Goal: Transaction & Acquisition: Purchase product/service

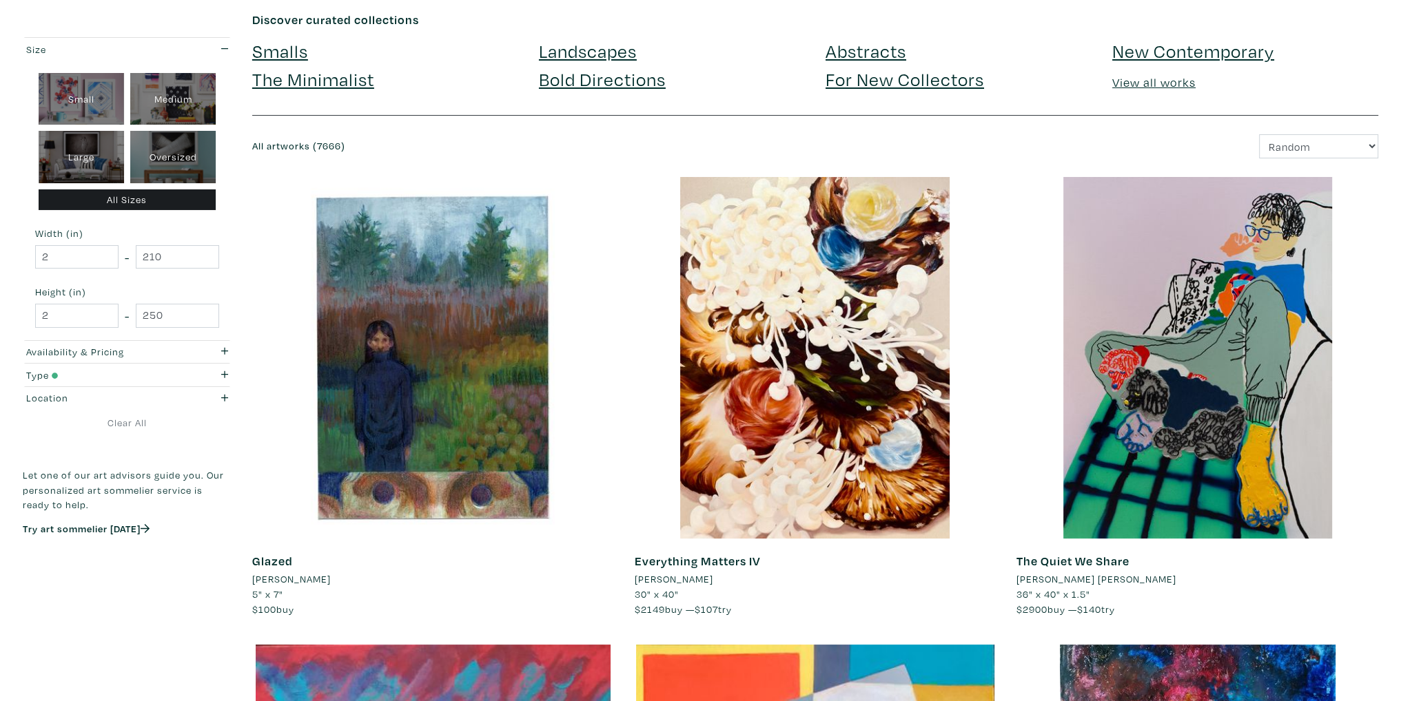
scroll to position [138, 0]
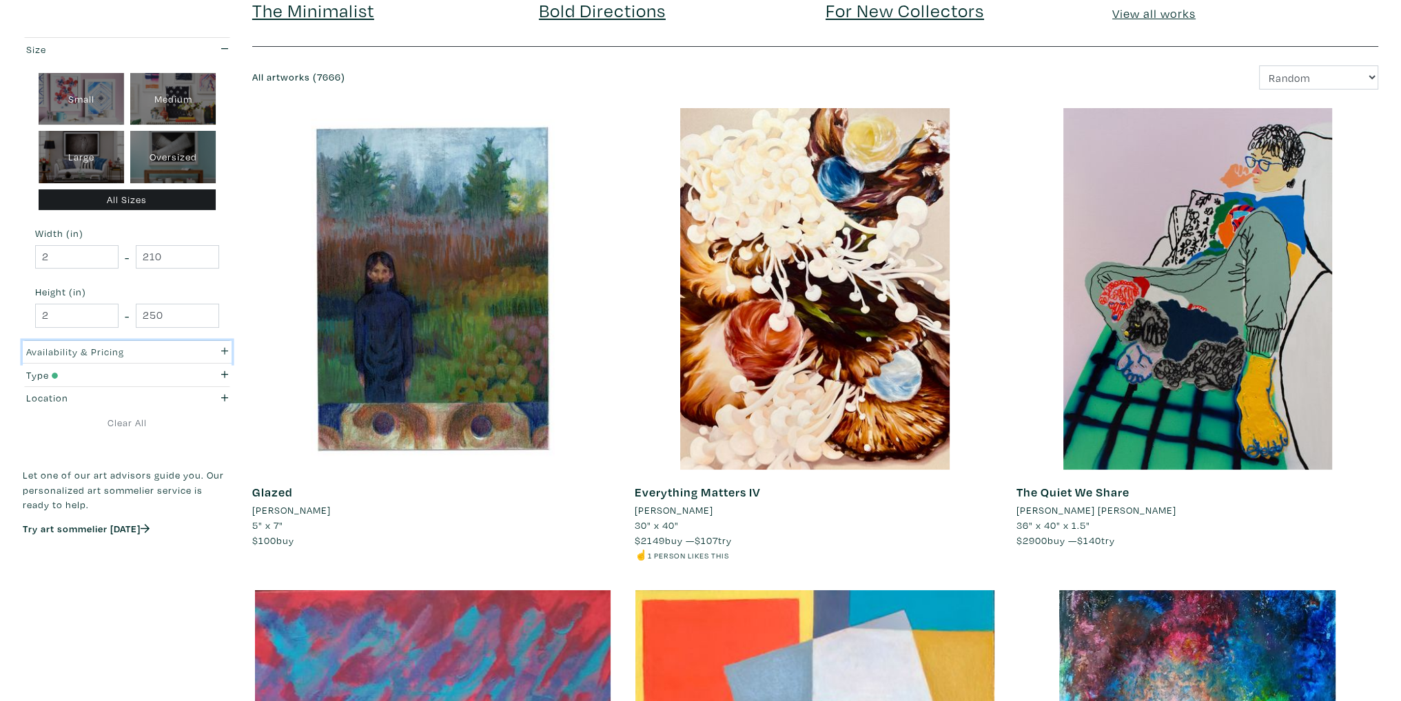
click at [226, 348] on icon "button" at bounding box center [225, 352] width 8 height 10
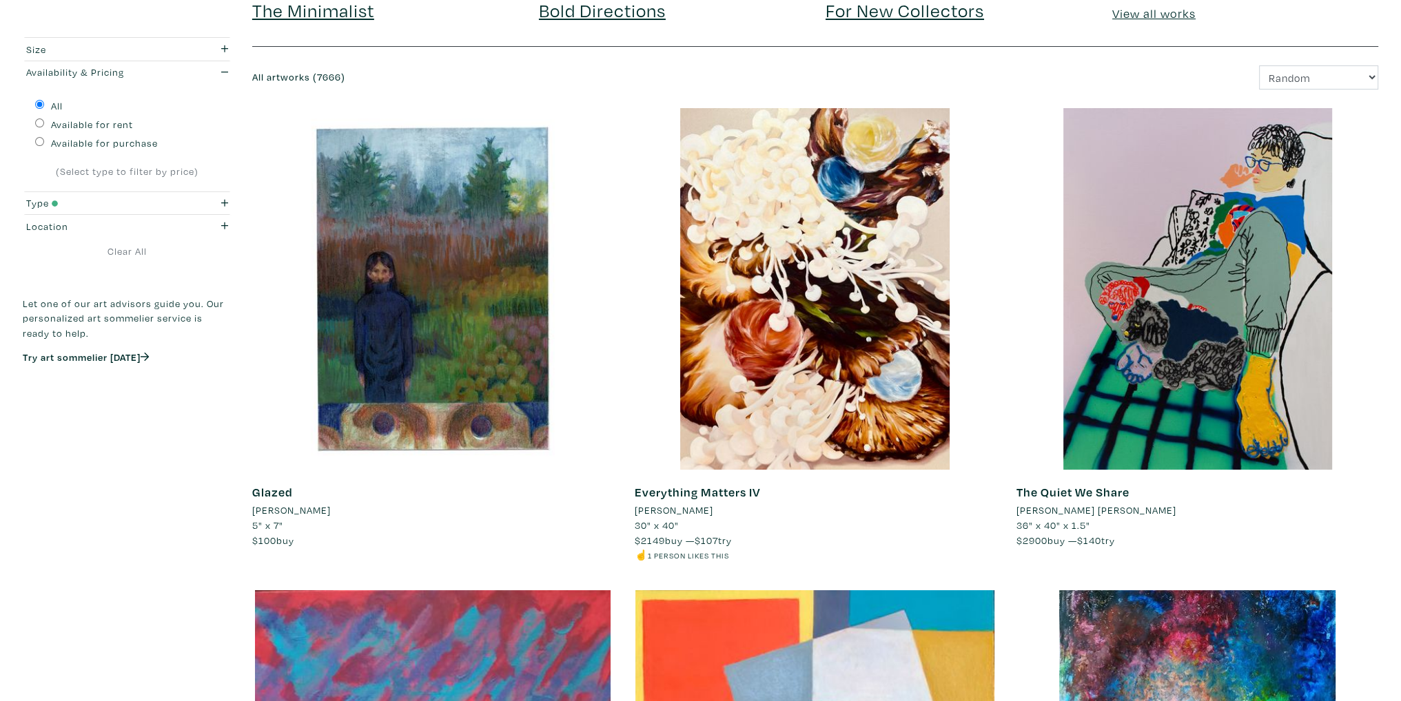
click at [85, 141] on label "Available for purchase" at bounding box center [104, 143] width 107 height 15
click at [44, 141] on input "Available for purchase" at bounding box center [39, 141] width 9 height 9
radio input "true"
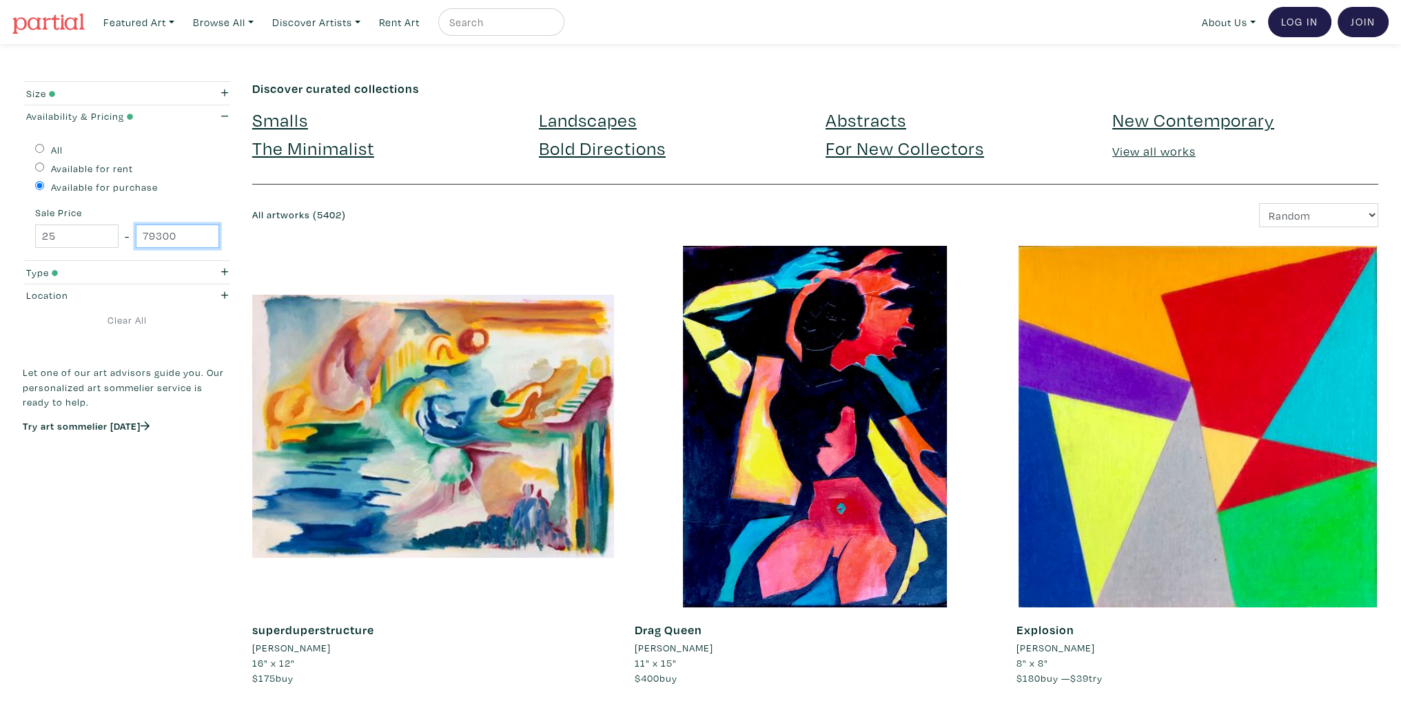
drag, startPoint x: 178, startPoint y: 234, endPoint x: 130, endPoint y: 240, distance: 48.6
click at [130, 240] on div "25 - 79300" at bounding box center [127, 237] width 184 height 24
type input "1000"
click at [36, 340] on form "Size Small Medium Large Oversized All Sizes Width (in) 2 - 210 Height (in) 2 - …" at bounding box center [127, 278] width 209 height 395
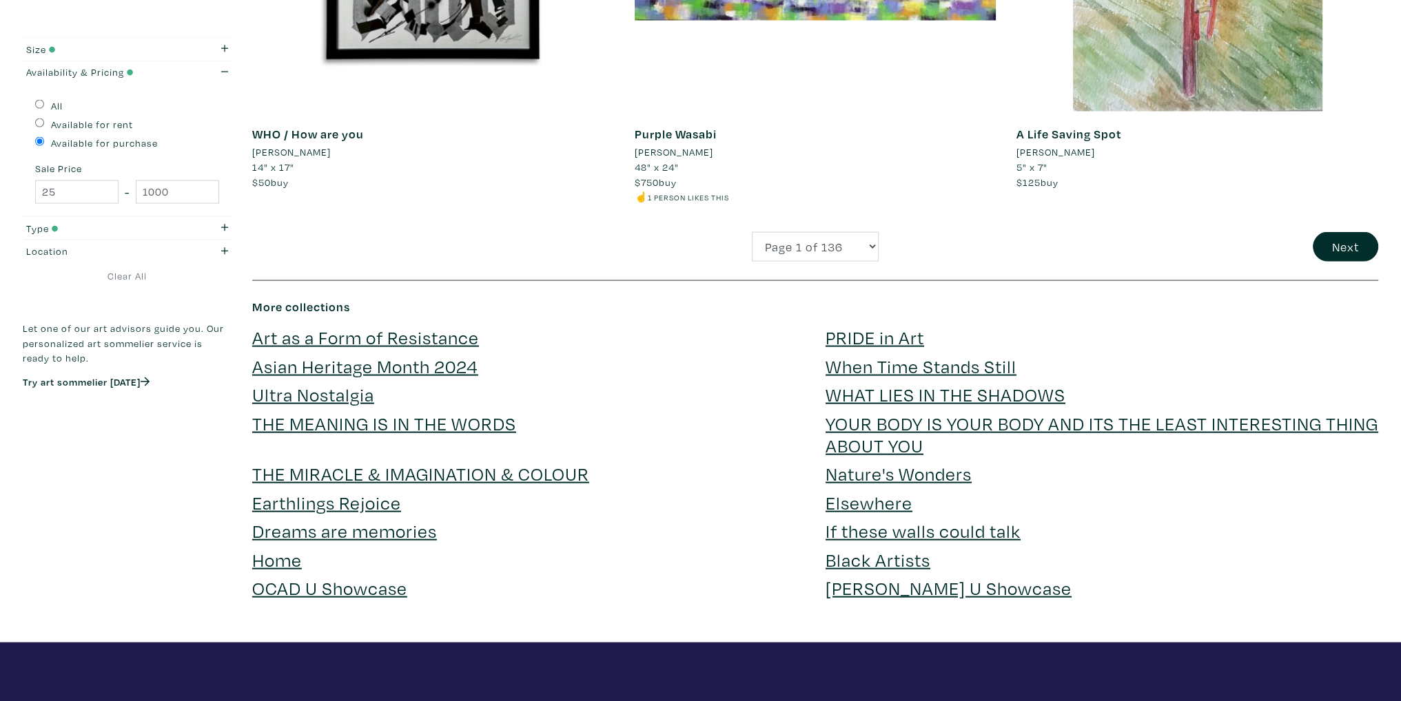
scroll to position [3652, 0]
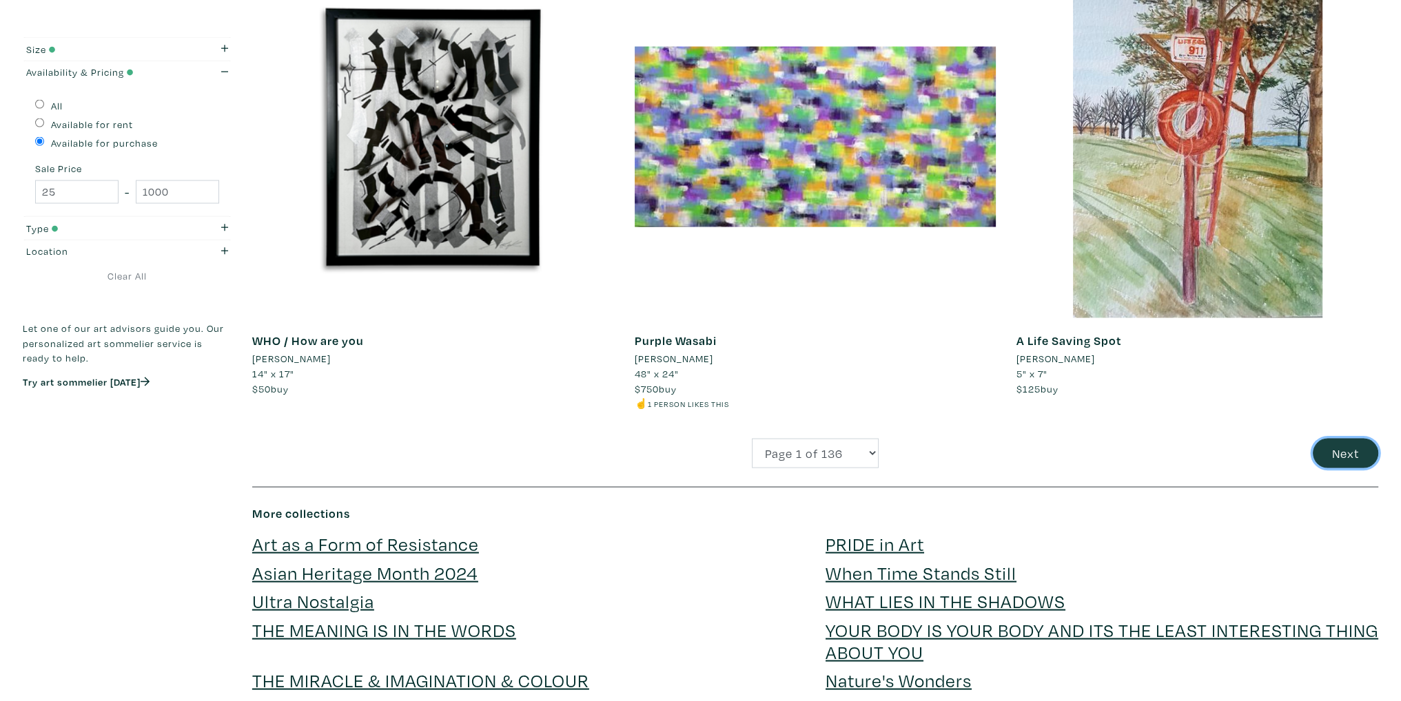
click at [1330, 450] on button "Next" at bounding box center [1344, 454] width 65 height 30
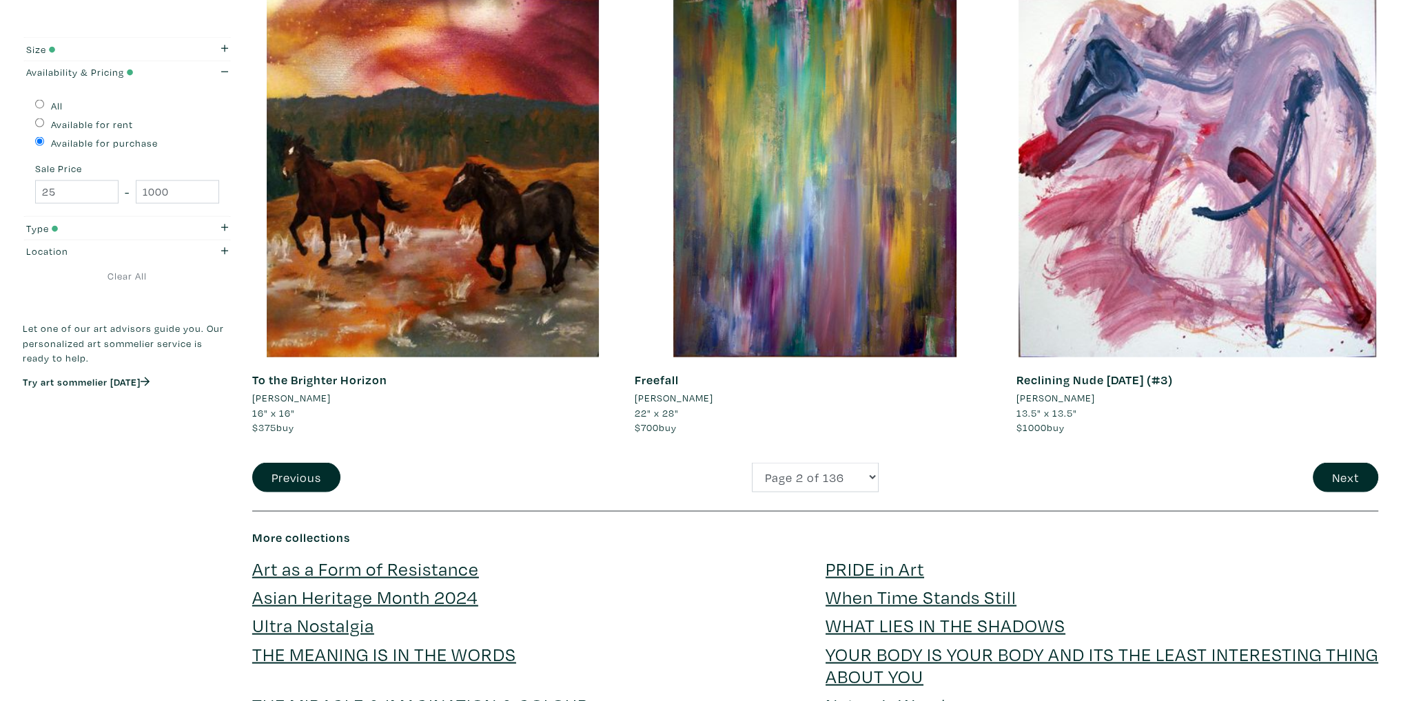
scroll to position [3652, 0]
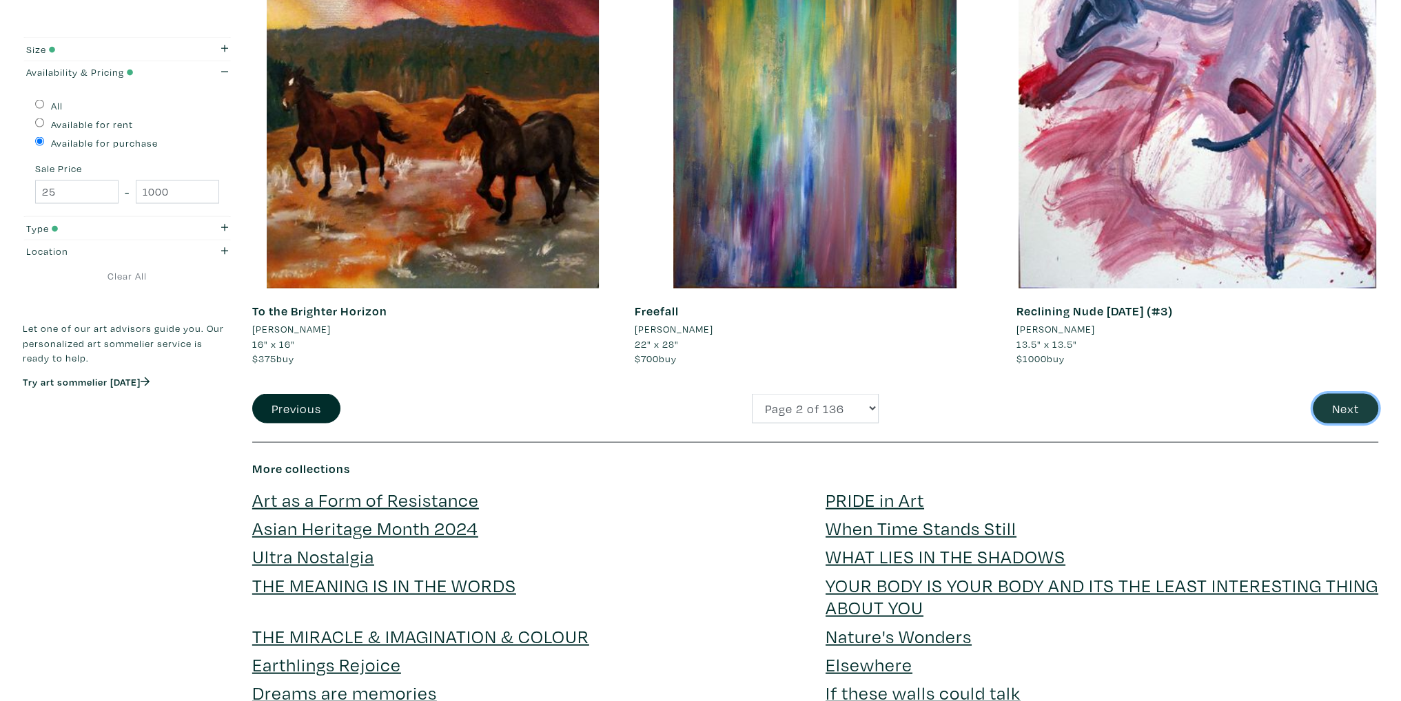
click at [1327, 406] on button "Next" at bounding box center [1344, 409] width 65 height 30
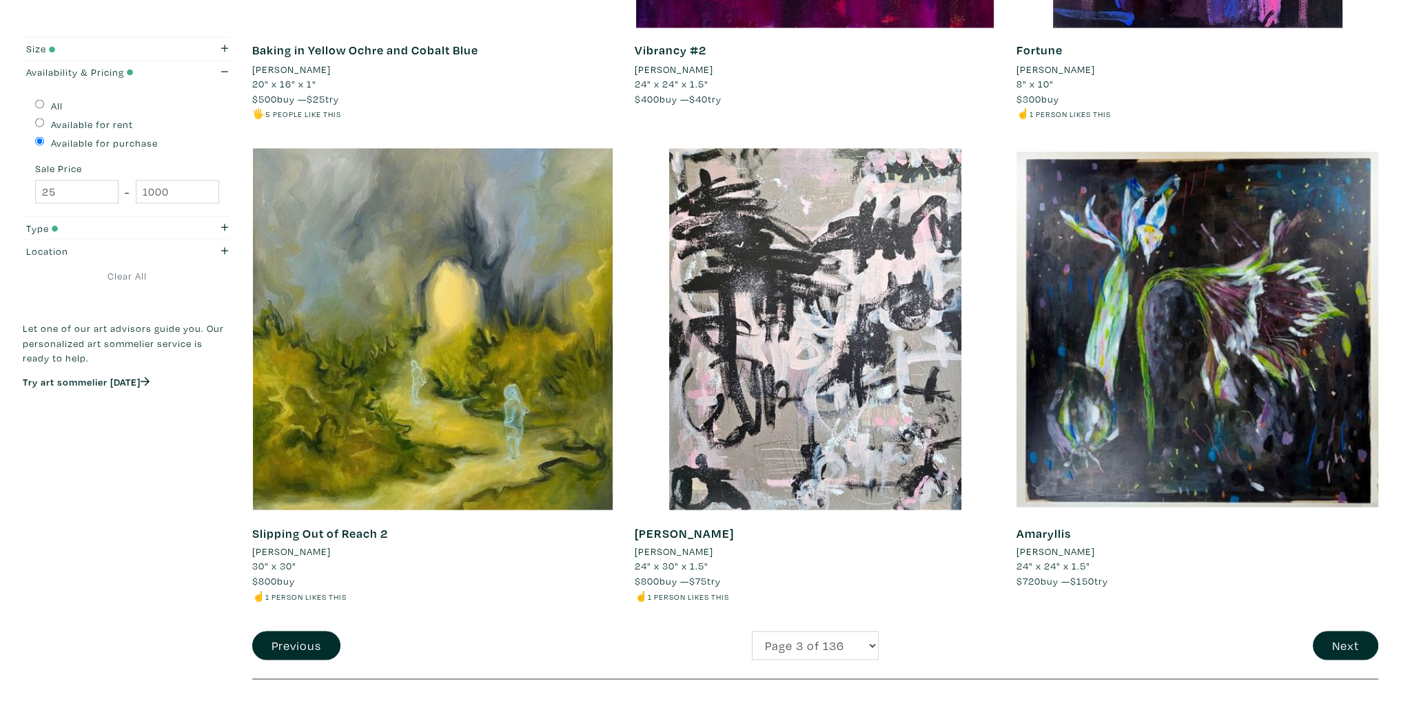
scroll to position [3583, 0]
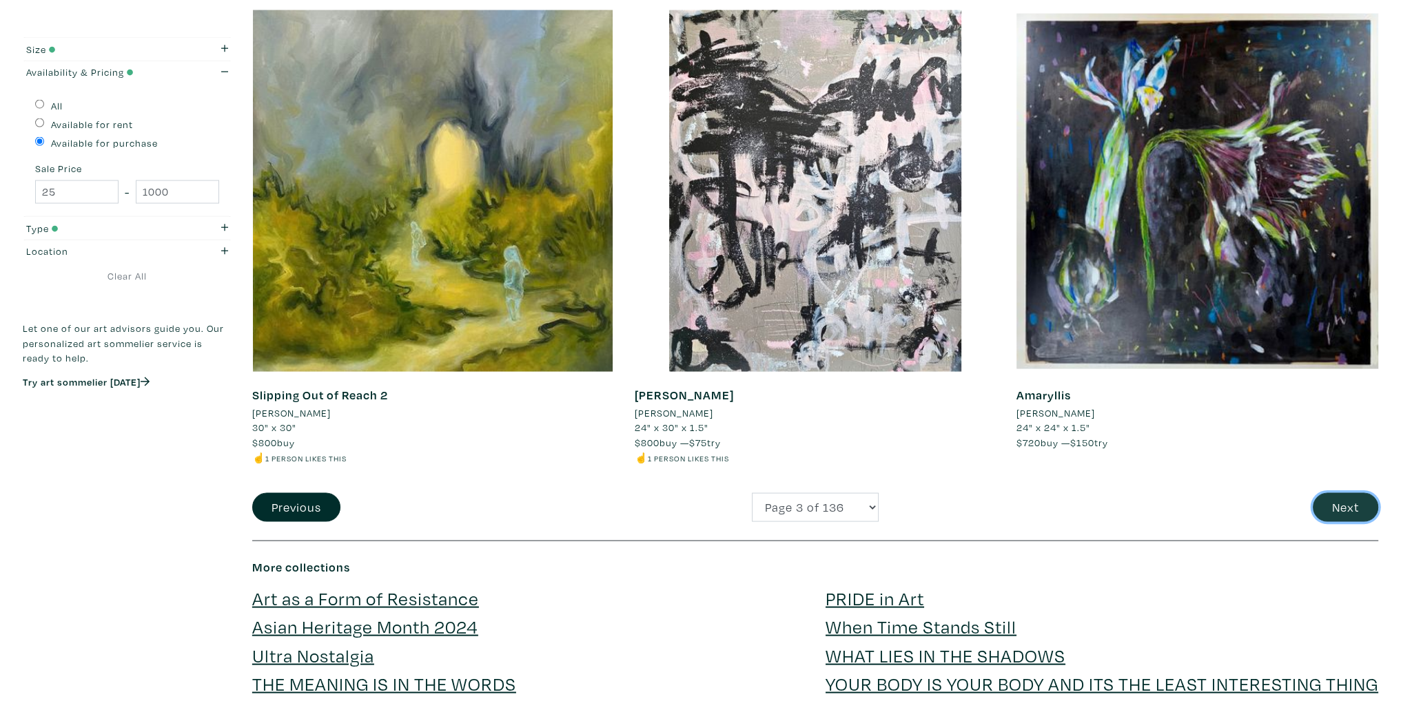
click at [1343, 508] on button "Next" at bounding box center [1344, 508] width 65 height 30
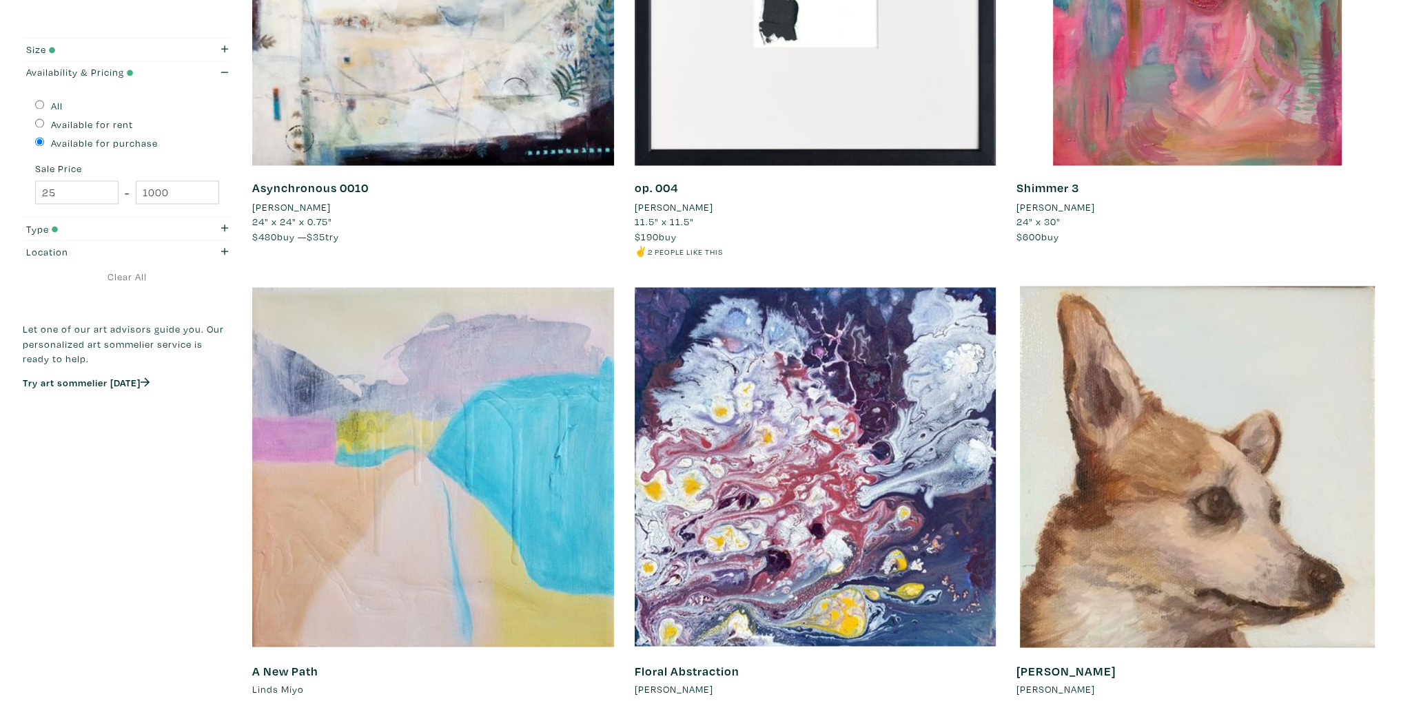
scroll to position [3583, 0]
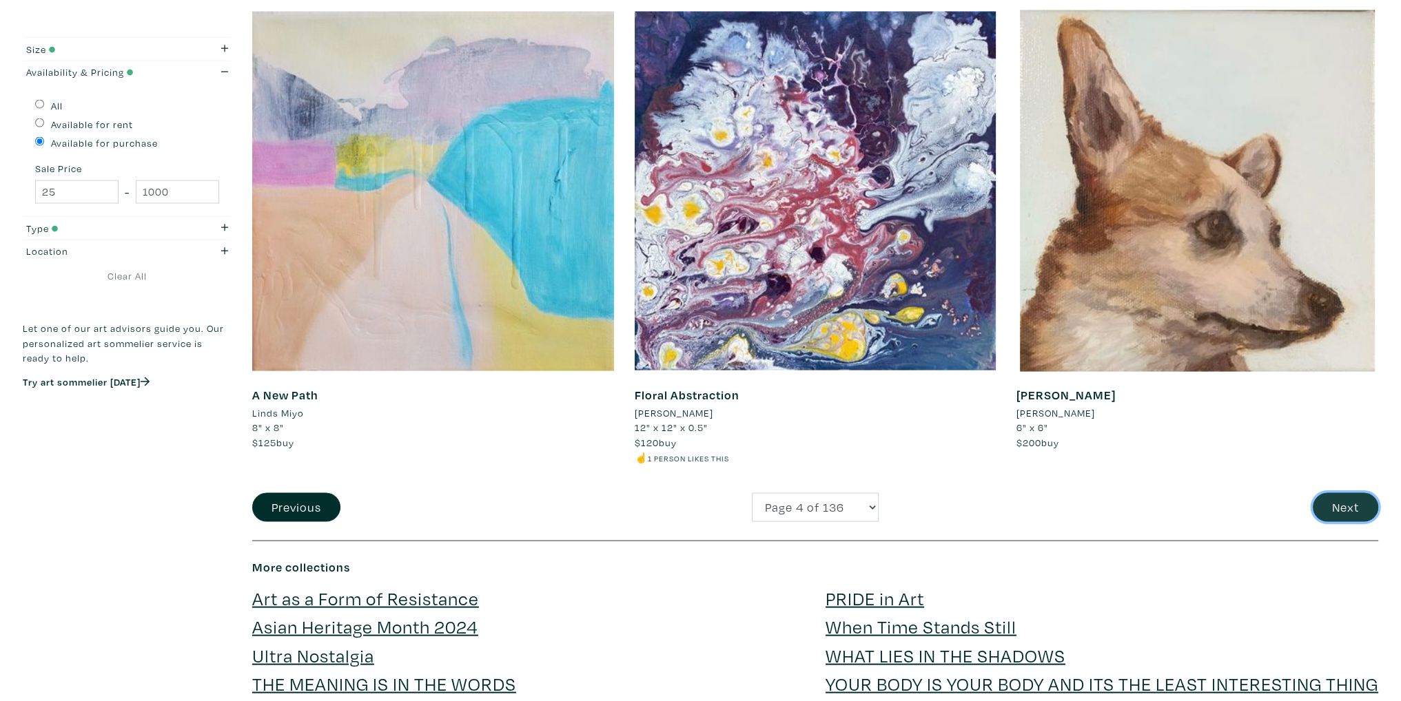
click at [1342, 511] on button "Next" at bounding box center [1344, 508] width 65 height 30
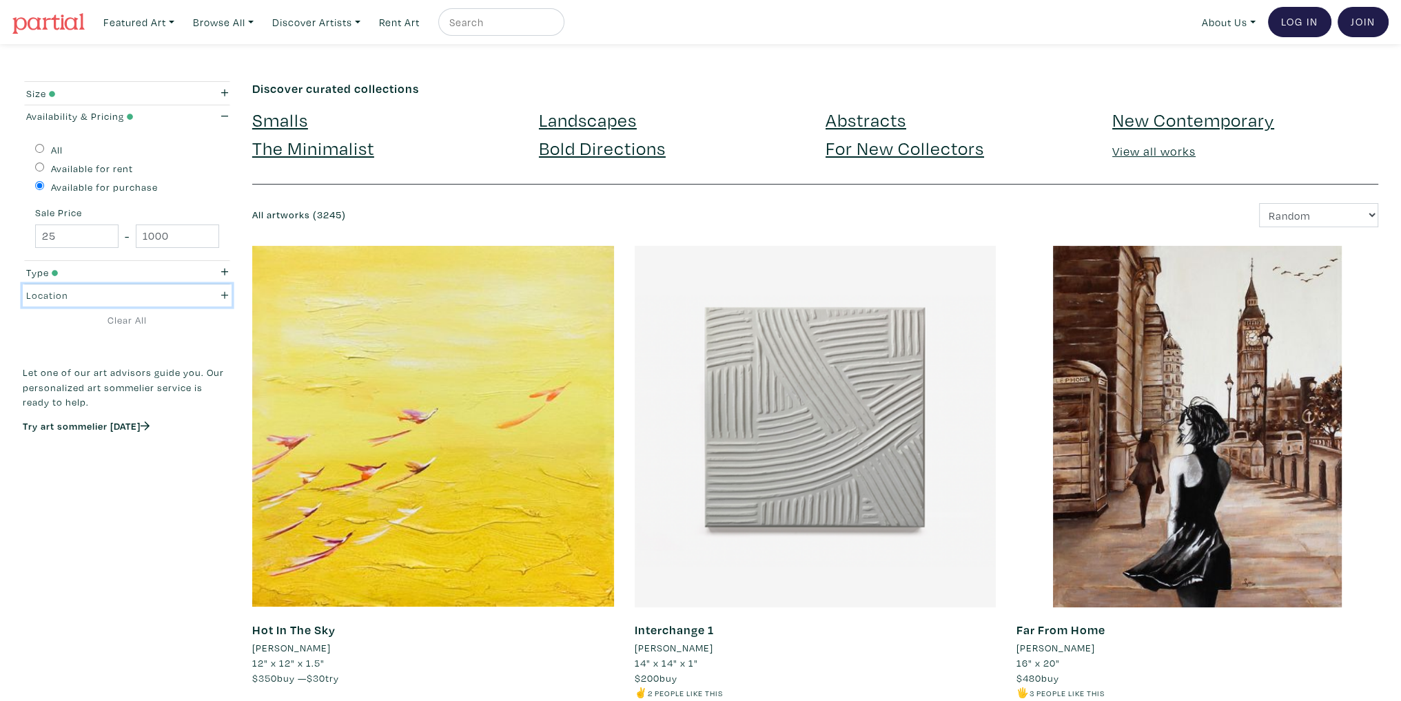
click at [220, 291] on div "button" at bounding box center [211, 295] width 56 height 15
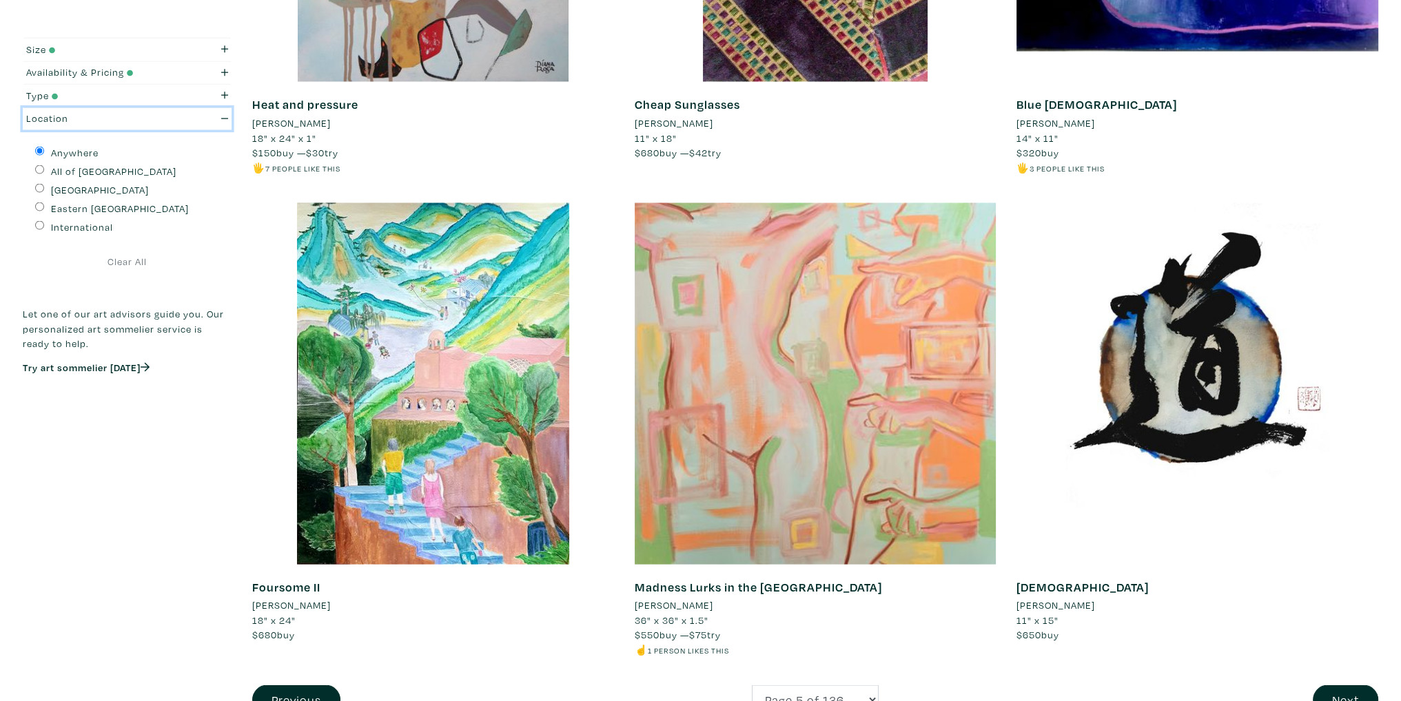
scroll to position [3652, 0]
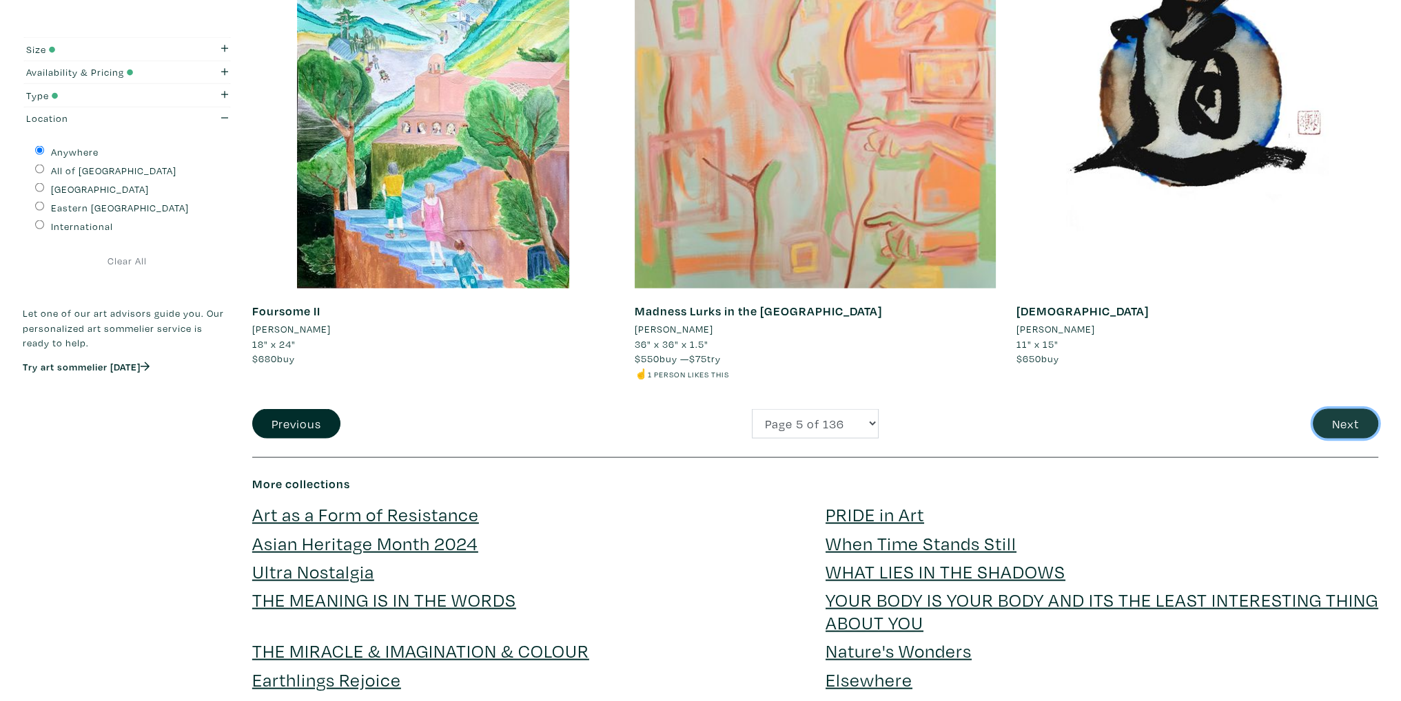
click at [1338, 431] on button "Next" at bounding box center [1344, 424] width 65 height 30
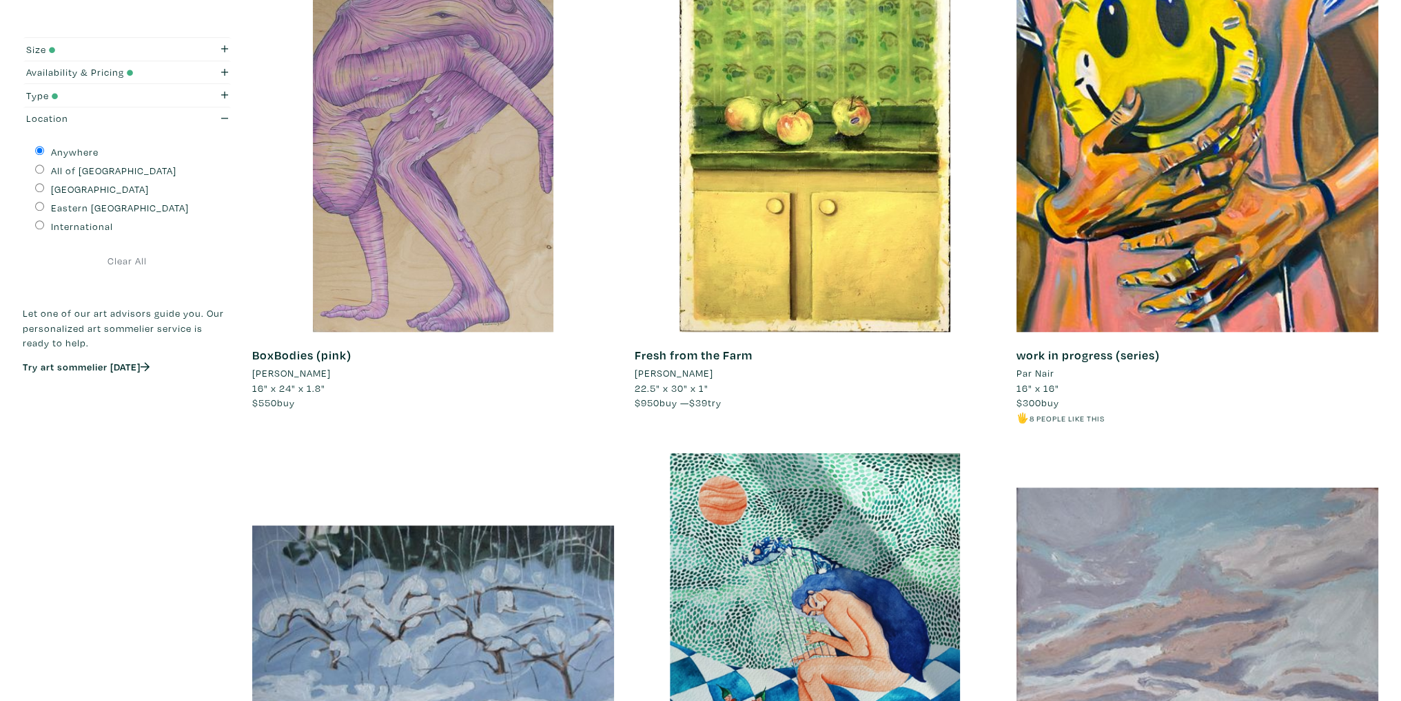
scroll to position [1654, 0]
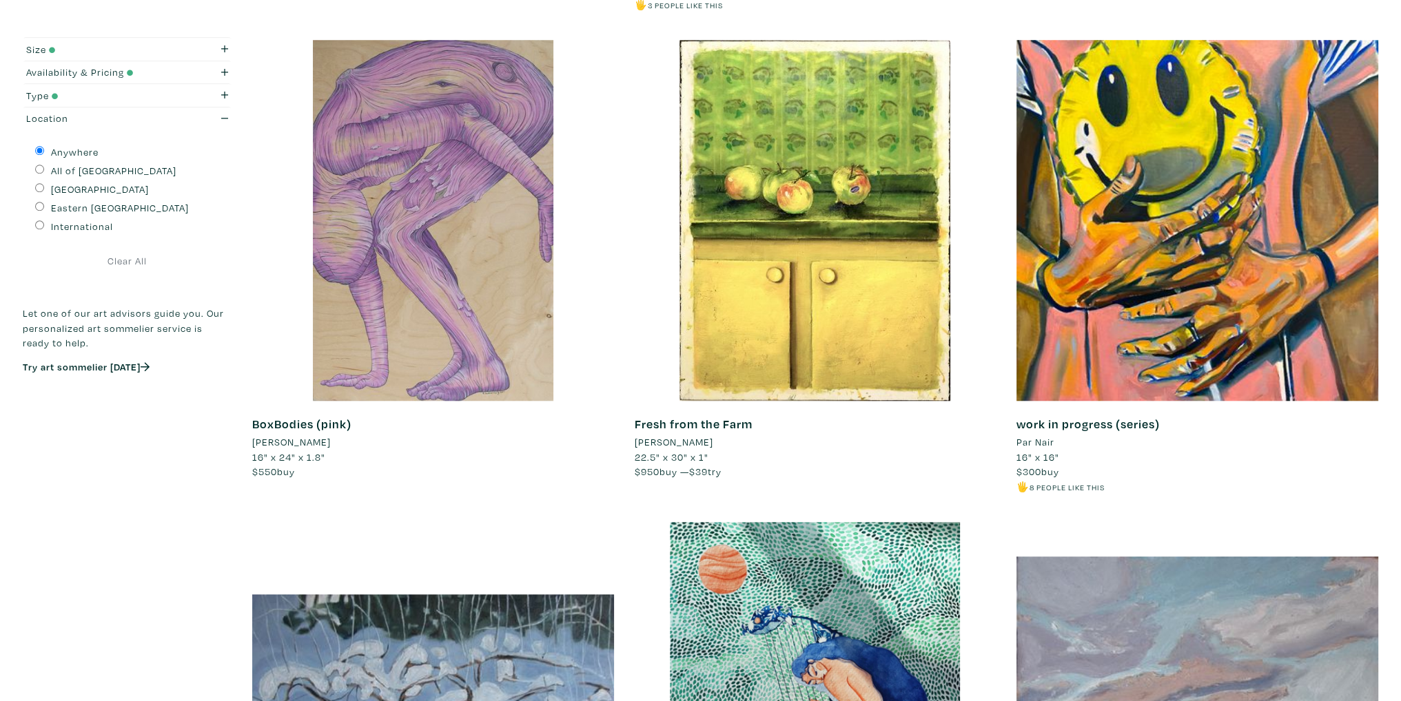
click at [488, 364] on div at bounding box center [433, 221] width 362 height 362
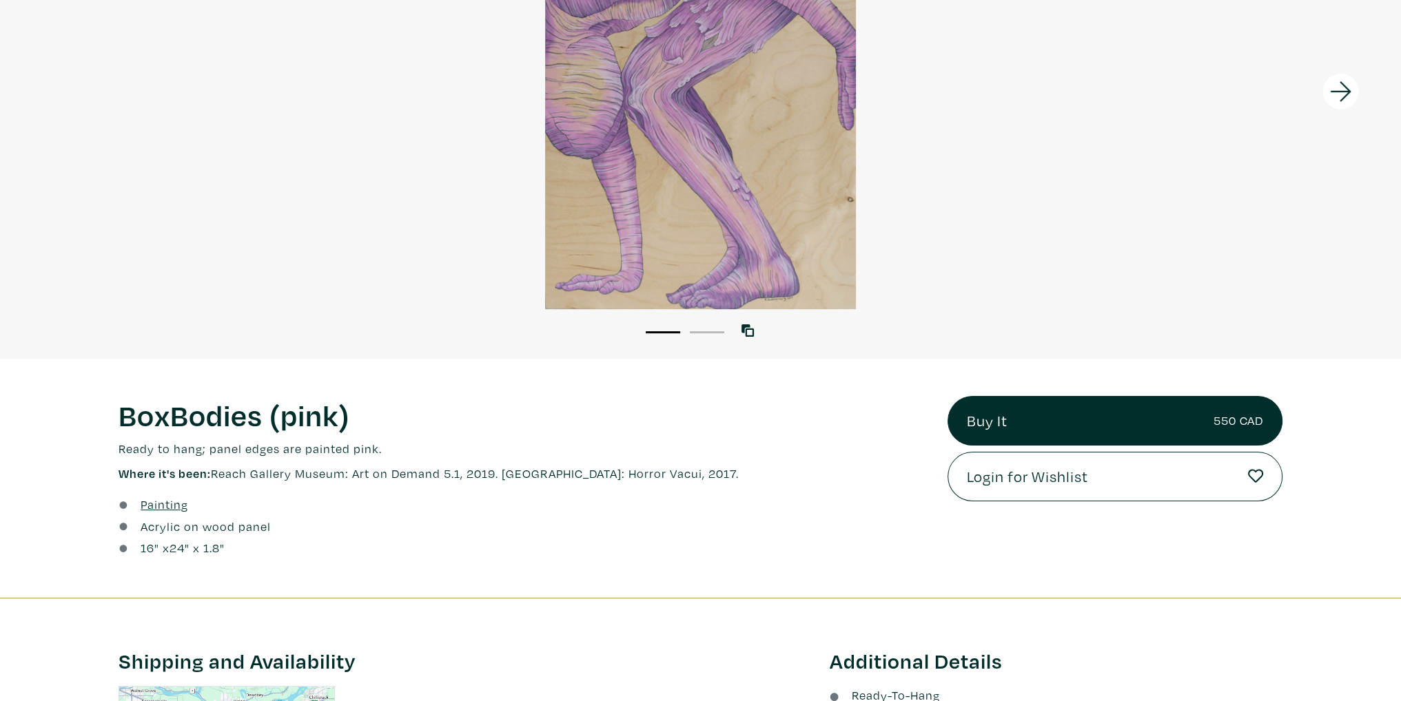
scroll to position [344, 0]
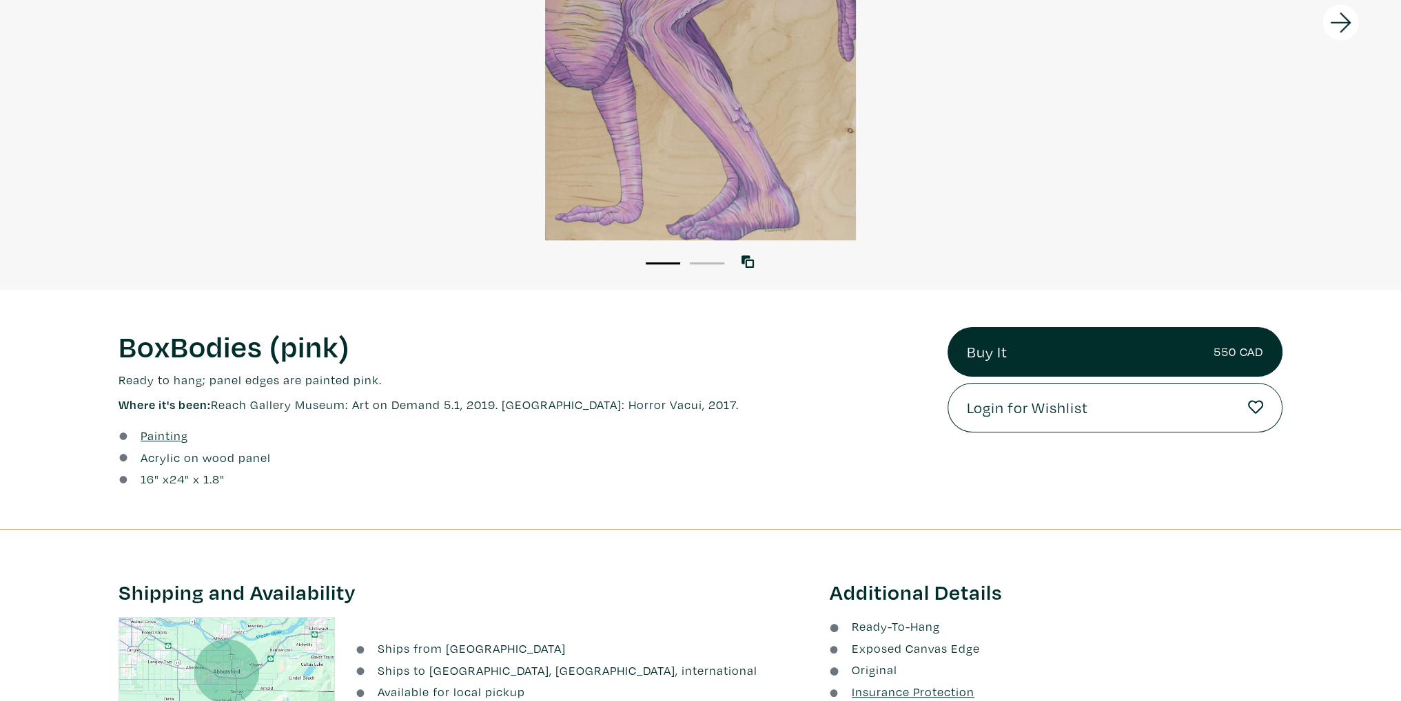
click at [610, 475] on div "16 " x 24 " x 1.8"" at bounding box center [523, 479] width 808 height 19
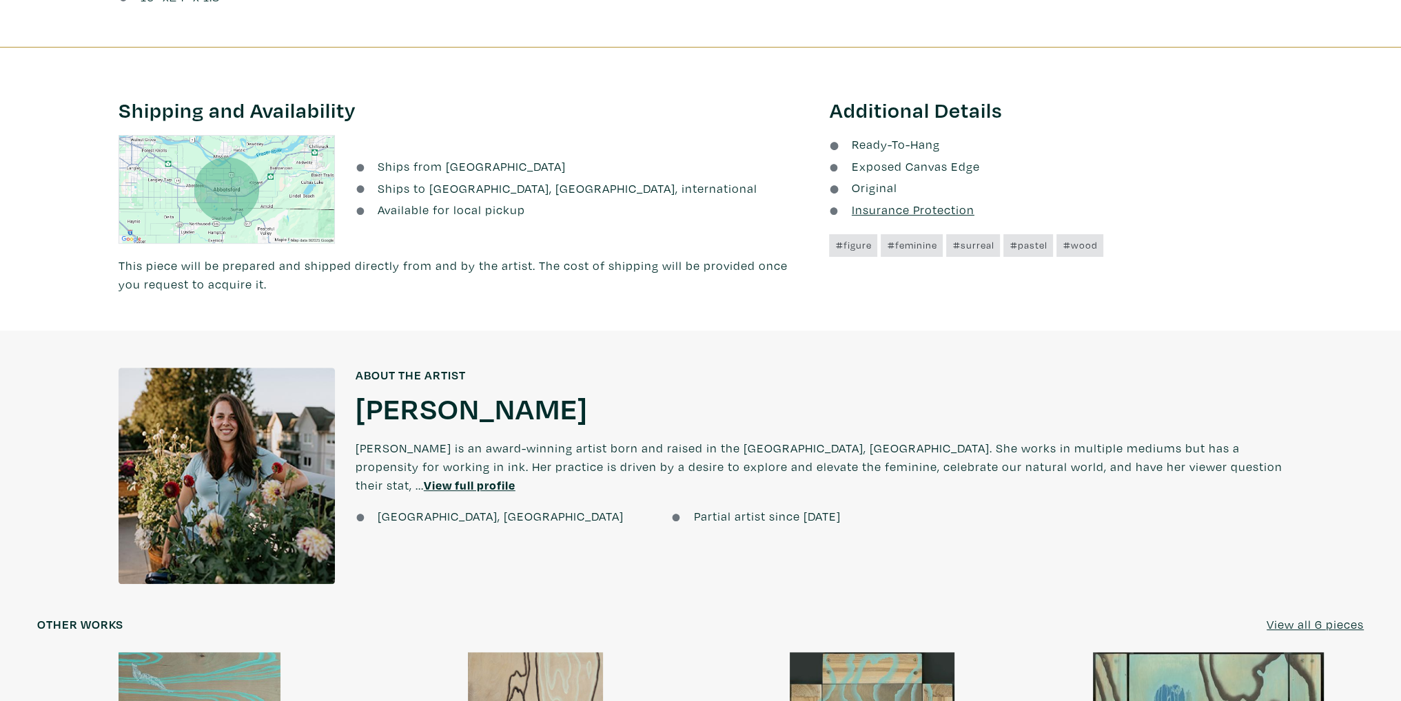
scroll to position [896, 0]
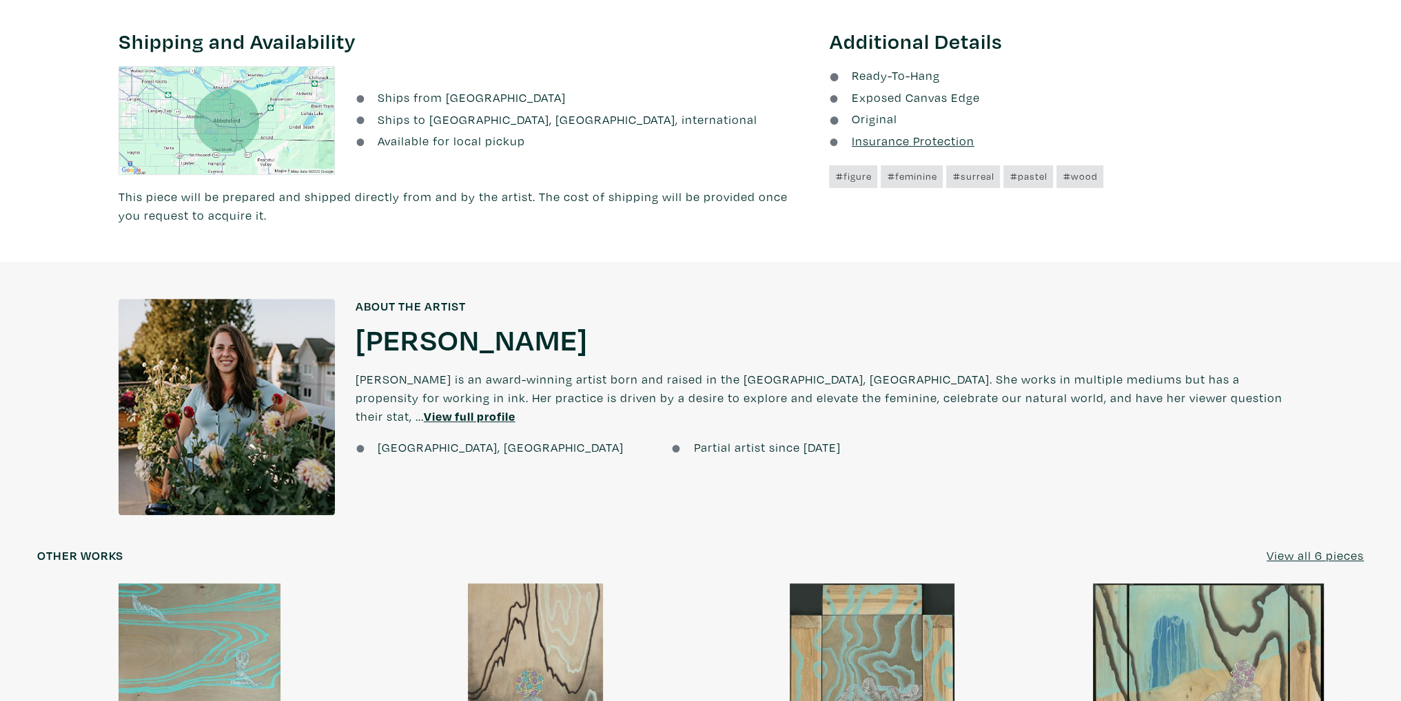
drag, startPoint x: 662, startPoint y: 351, endPoint x: 358, endPoint y: 340, distance: 304.7
click at [358, 340] on div "[PERSON_NAME] [PERSON_NAME]" at bounding box center [819, 338] width 927 height 37
drag, startPoint x: 419, startPoint y: 342, endPoint x: 389, endPoint y: 513, distance: 173.5
click at [389, 513] on div "About the artist [PERSON_NAME] [PERSON_NAME] [PERSON_NAME] is an award-winning …" at bounding box center [818, 413] width 947 height 229
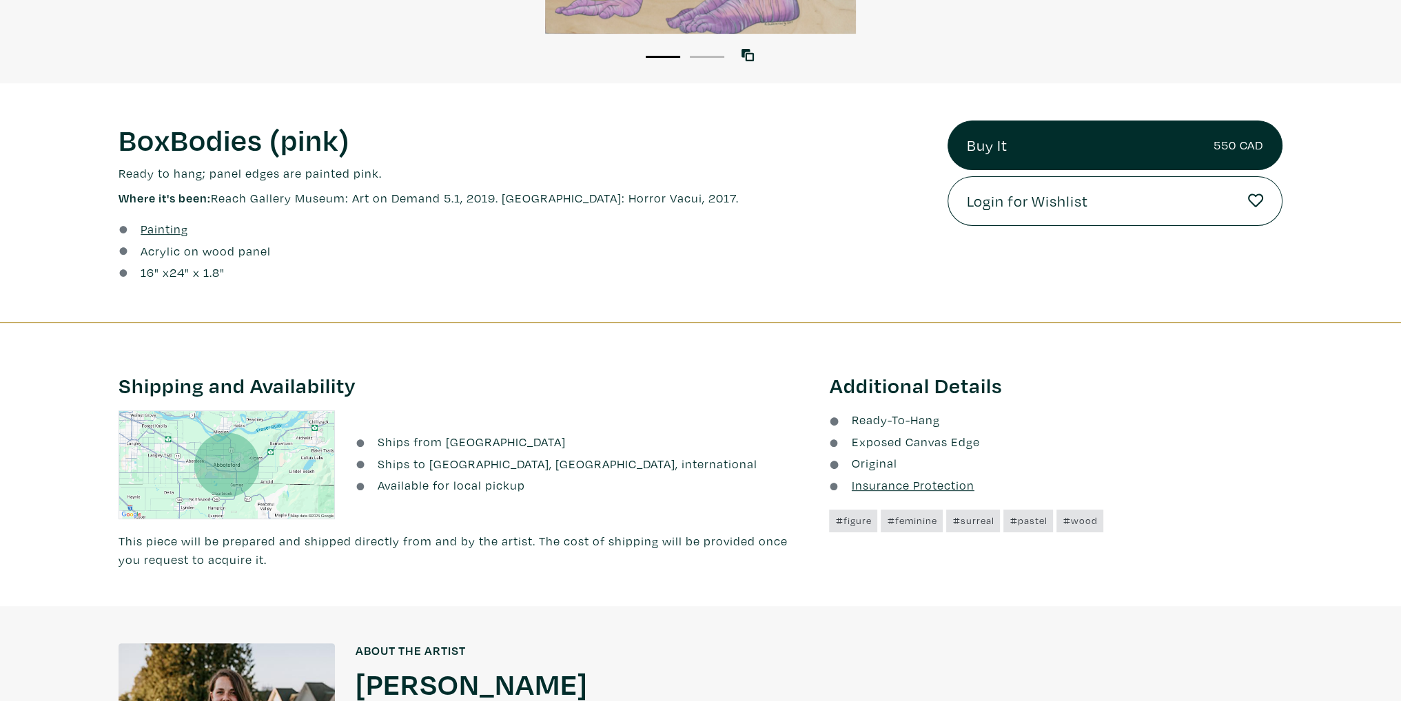
scroll to position [69, 0]
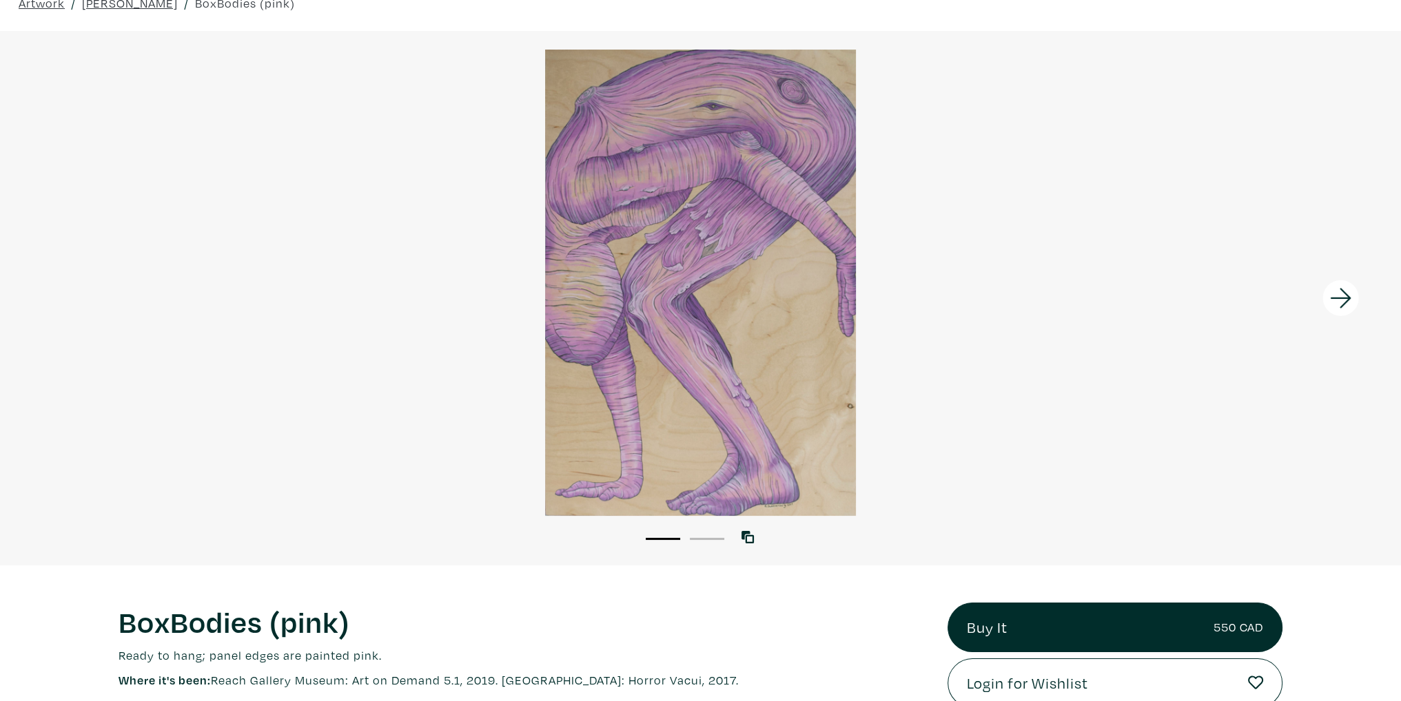
click at [1325, 300] on icon at bounding box center [1340, 298] width 47 height 37
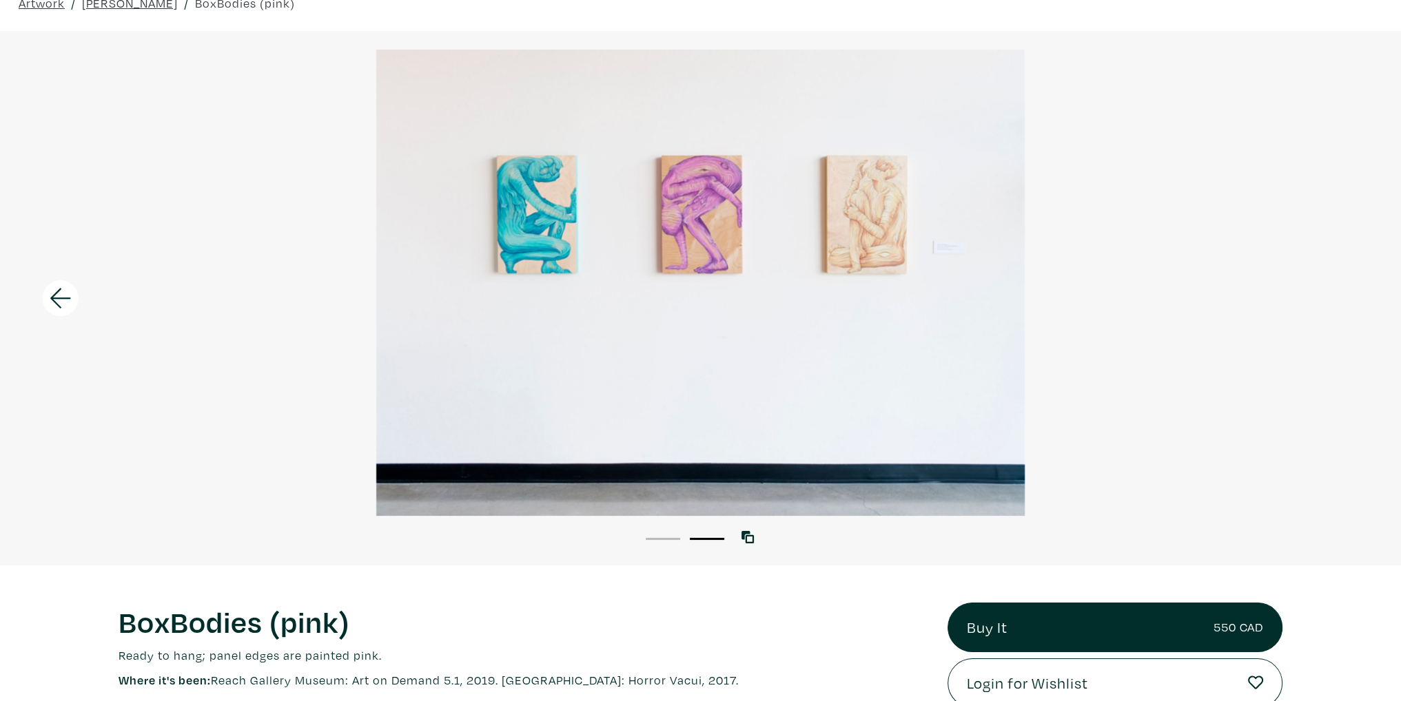
click at [59, 298] on icon at bounding box center [60, 298] width 21 height 20
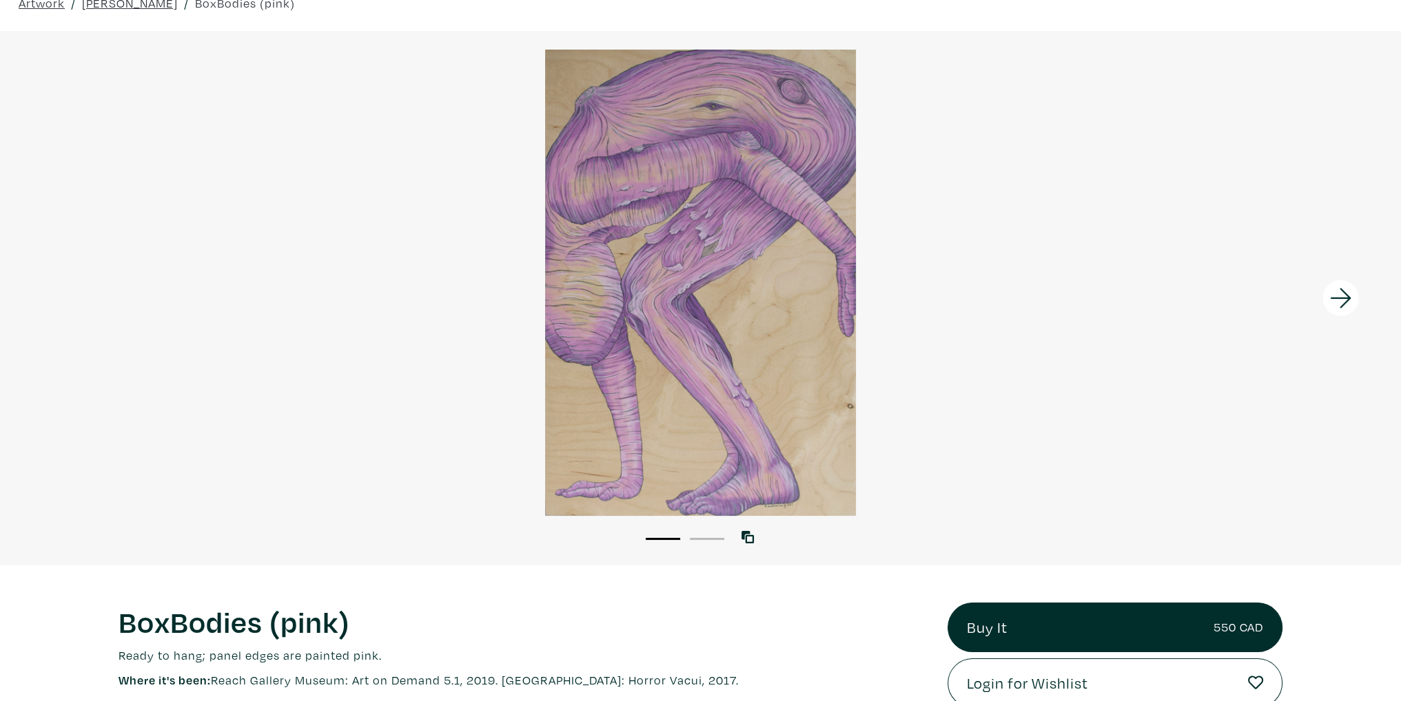
scroll to position [207, 0]
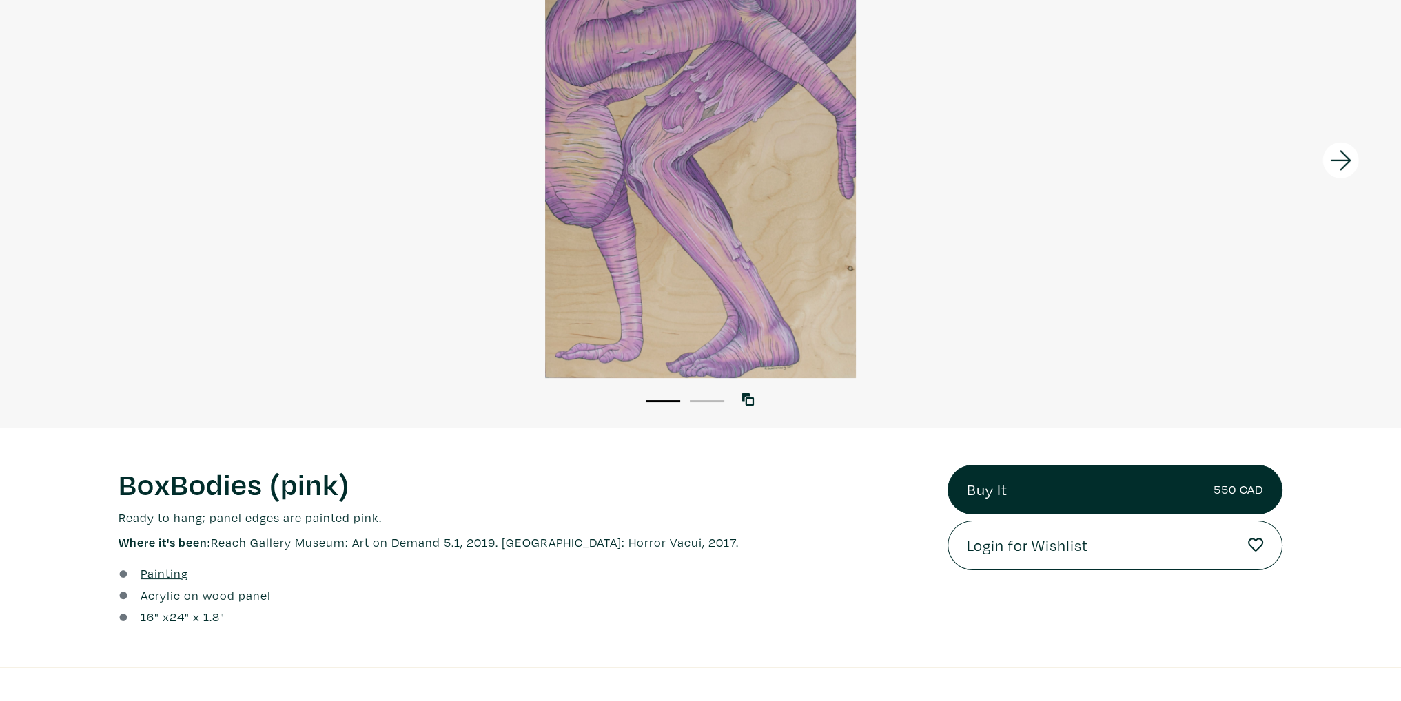
click at [1345, 163] on icon at bounding box center [1340, 160] width 47 height 37
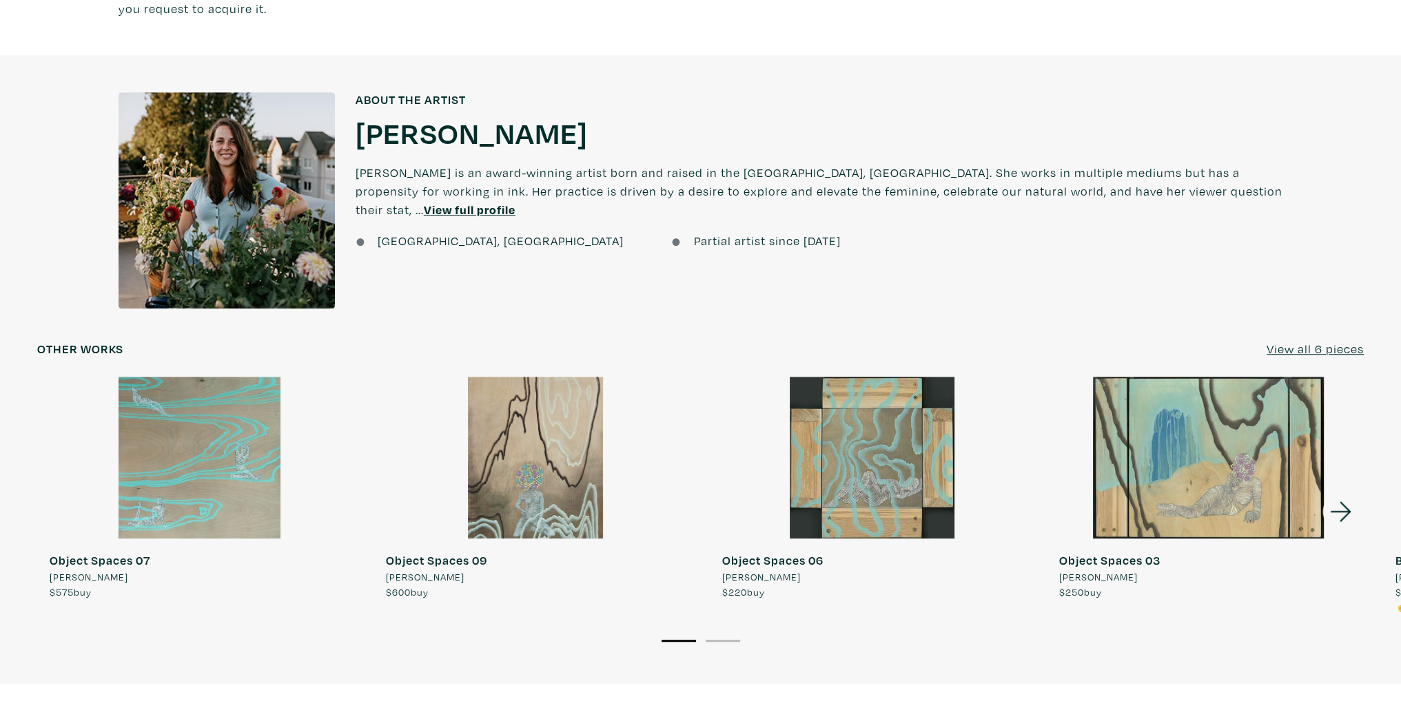
scroll to position [1309, 0]
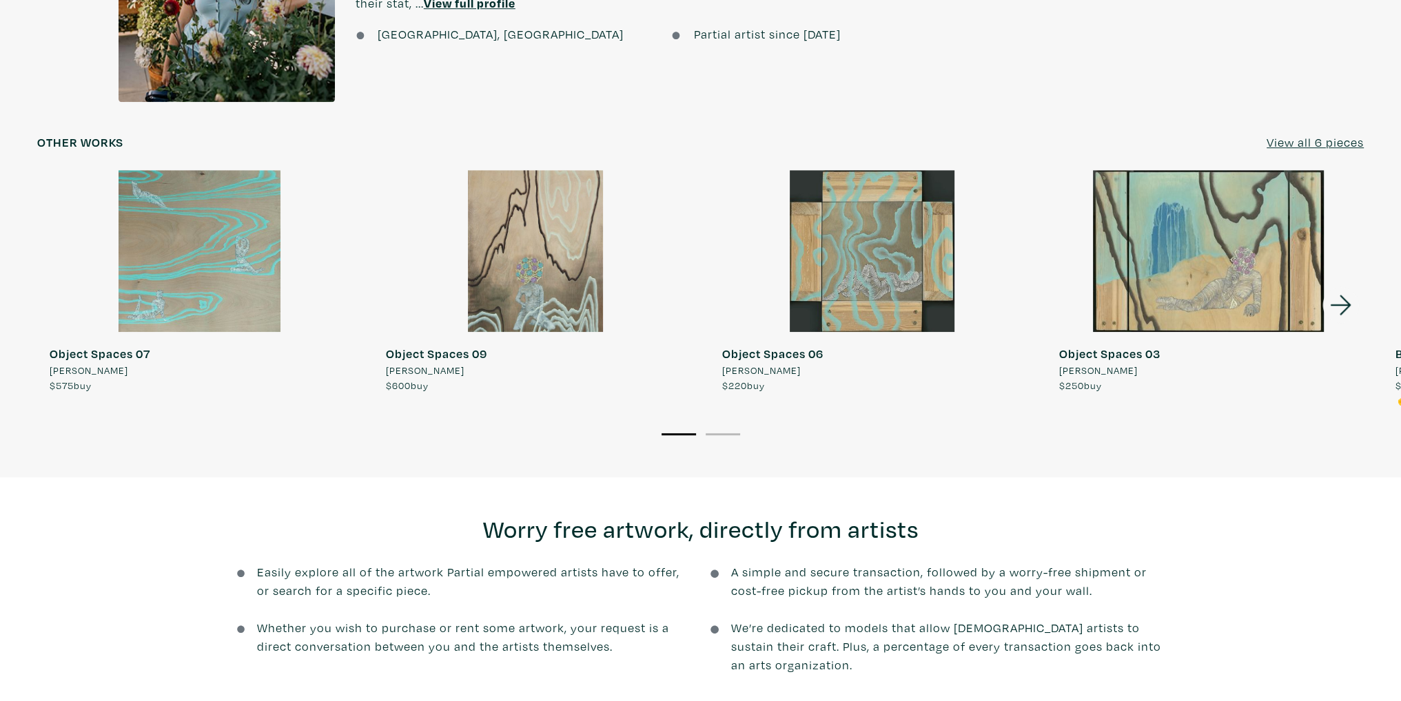
click at [732, 433] on button "2" at bounding box center [723, 434] width 34 height 2
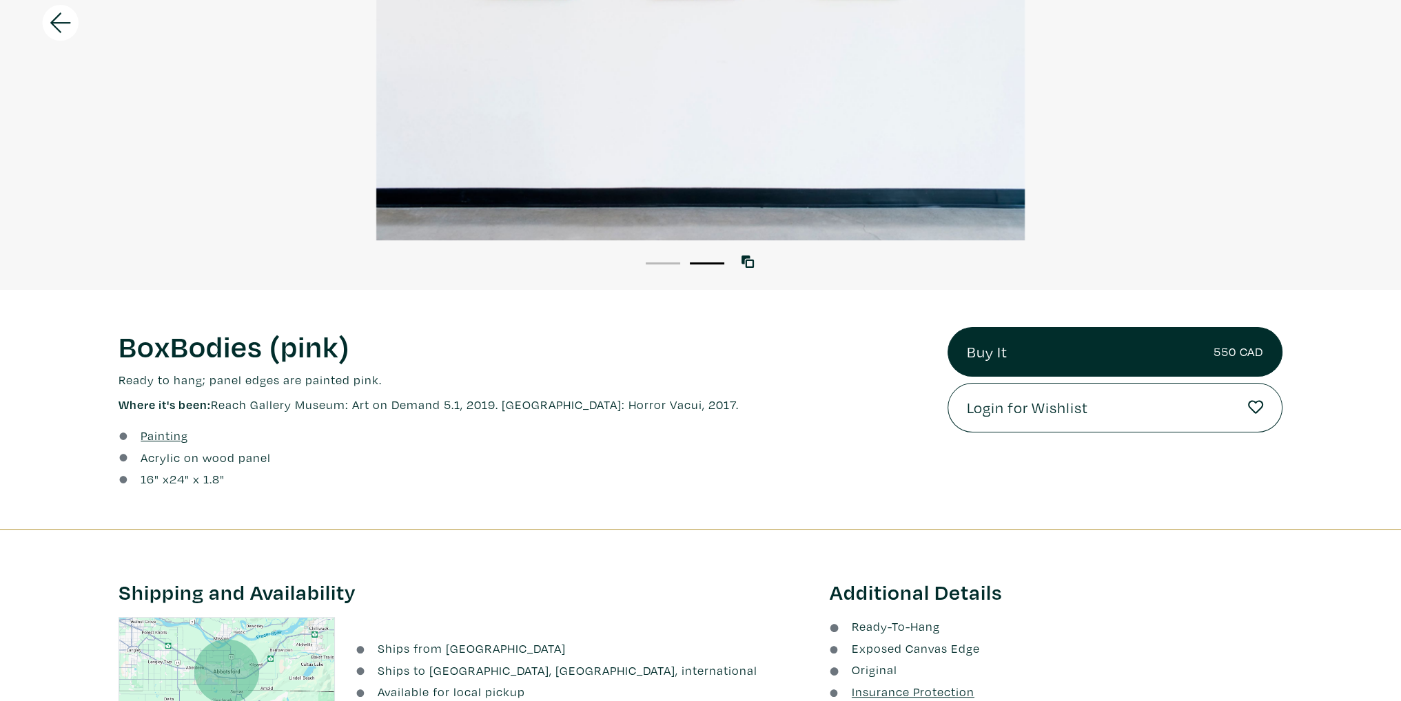
scroll to position [482, 0]
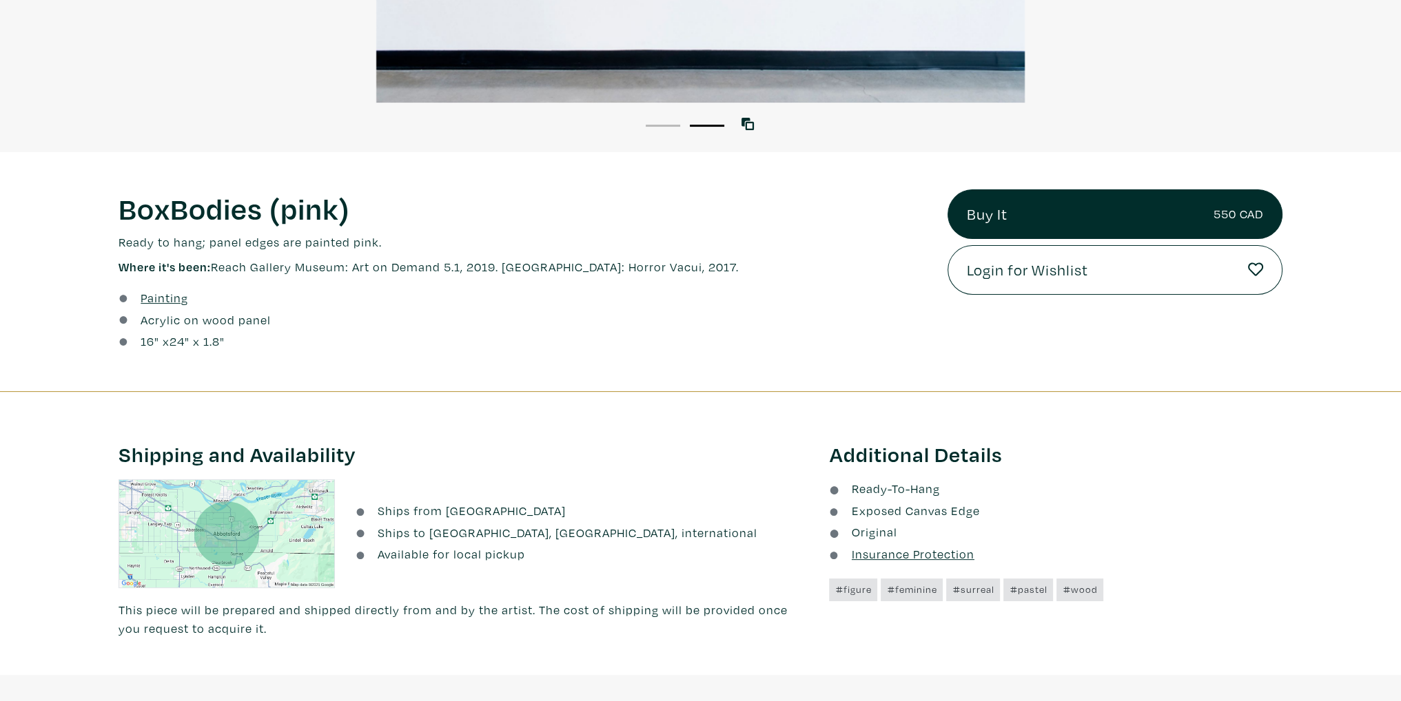
click at [384, 305] on div "Painting" at bounding box center [523, 298] width 808 height 19
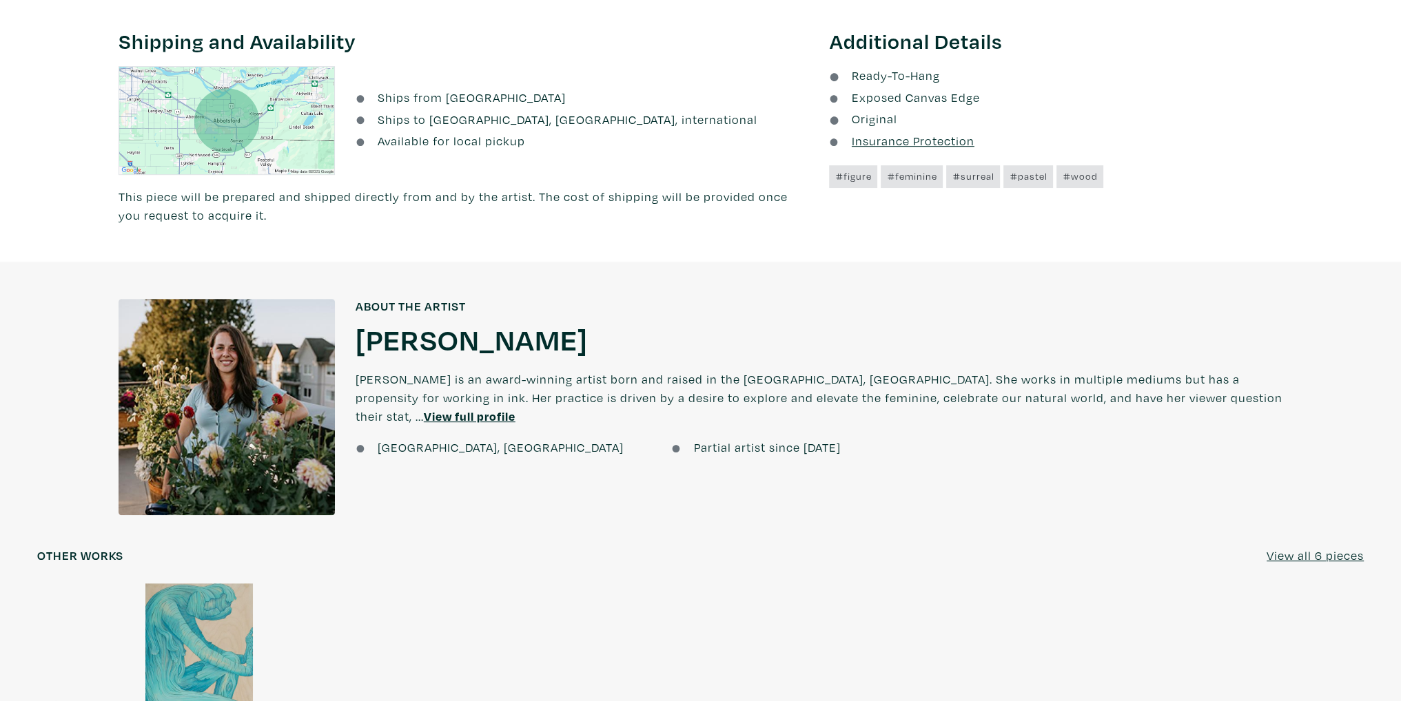
scroll to position [965, 0]
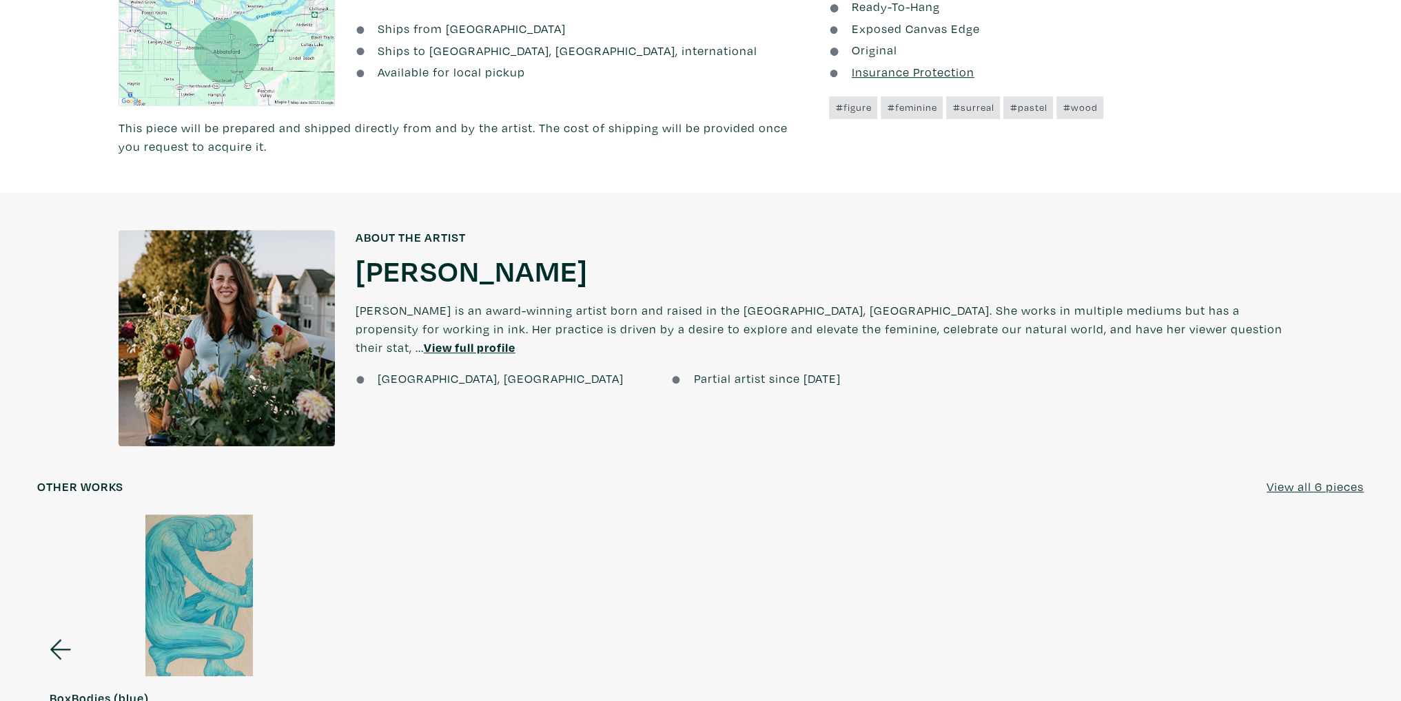
click at [515, 340] on u "View full profile" at bounding box center [470, 348] width 92 height 16
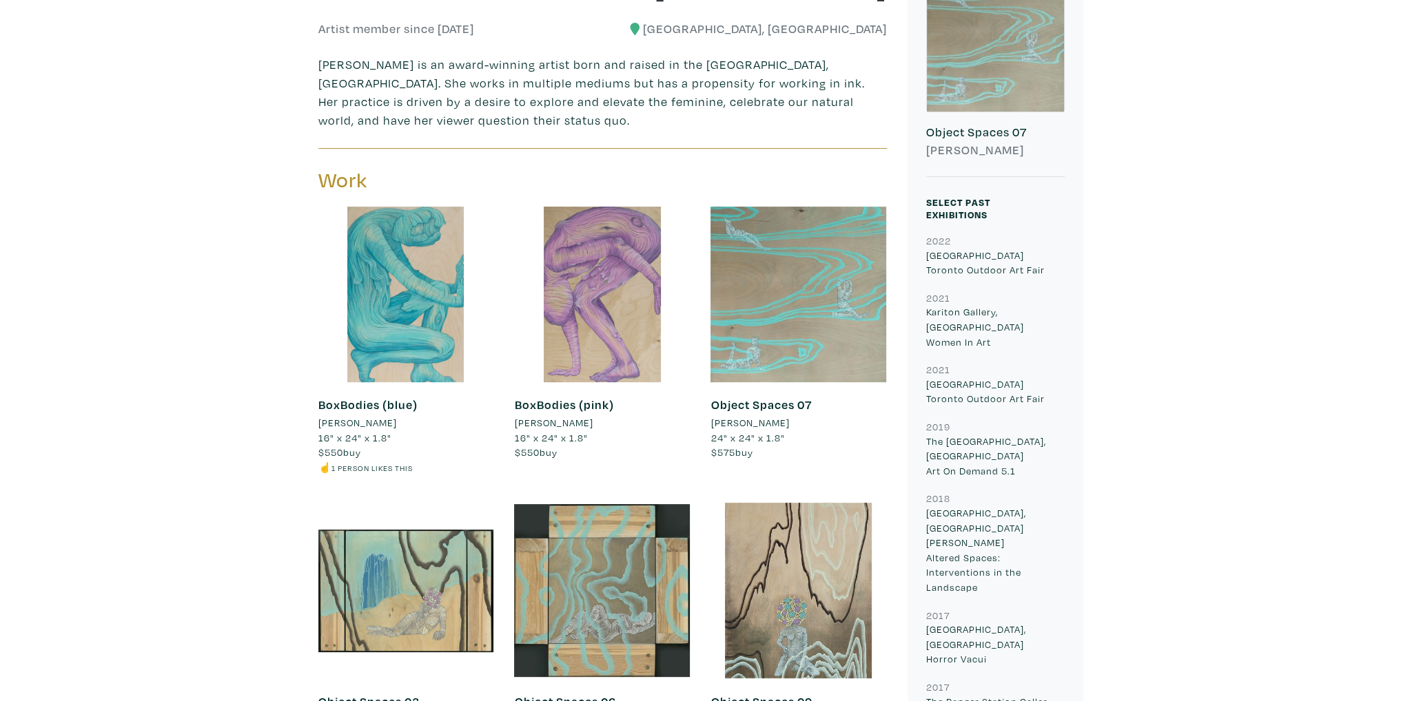
scroll to position [500, 0]
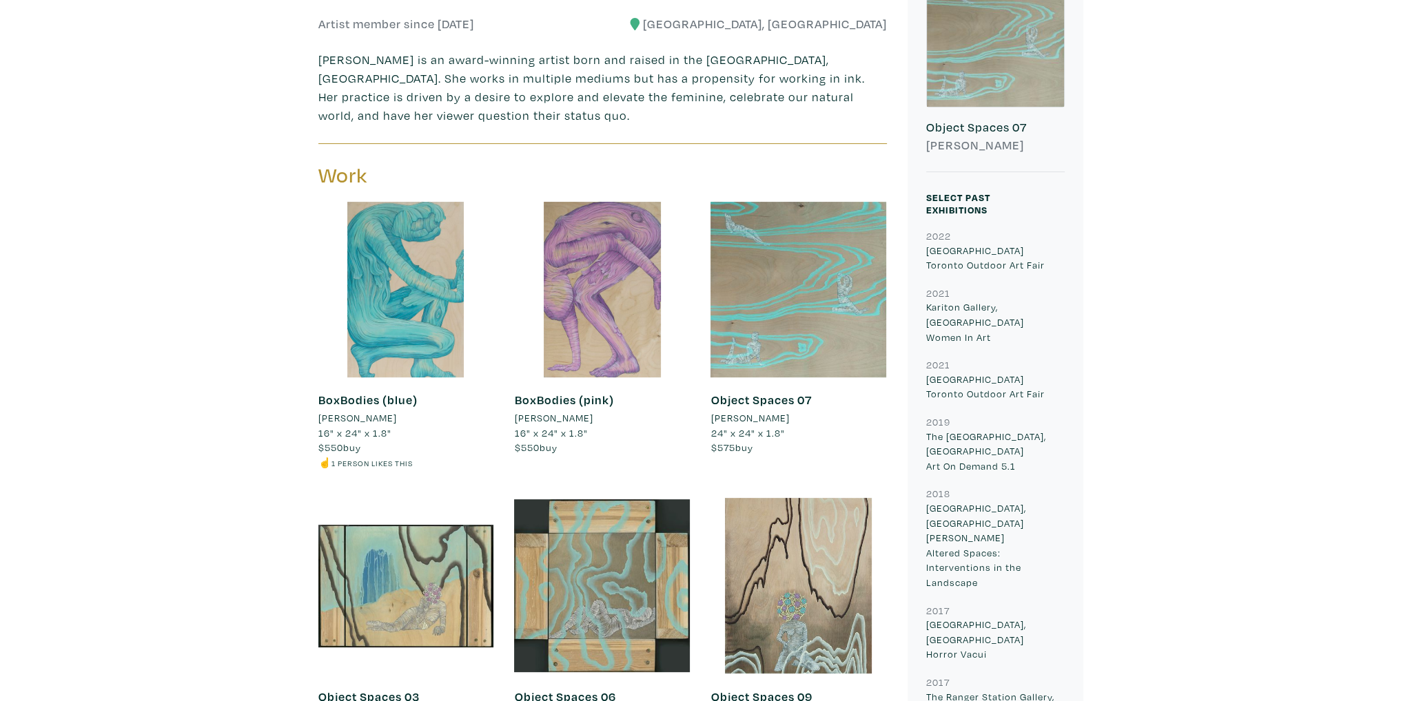
drag, startPoint x: 274, startPoint y: 282, endPoint x: 273, endPoint y: 301, distance: 19.3
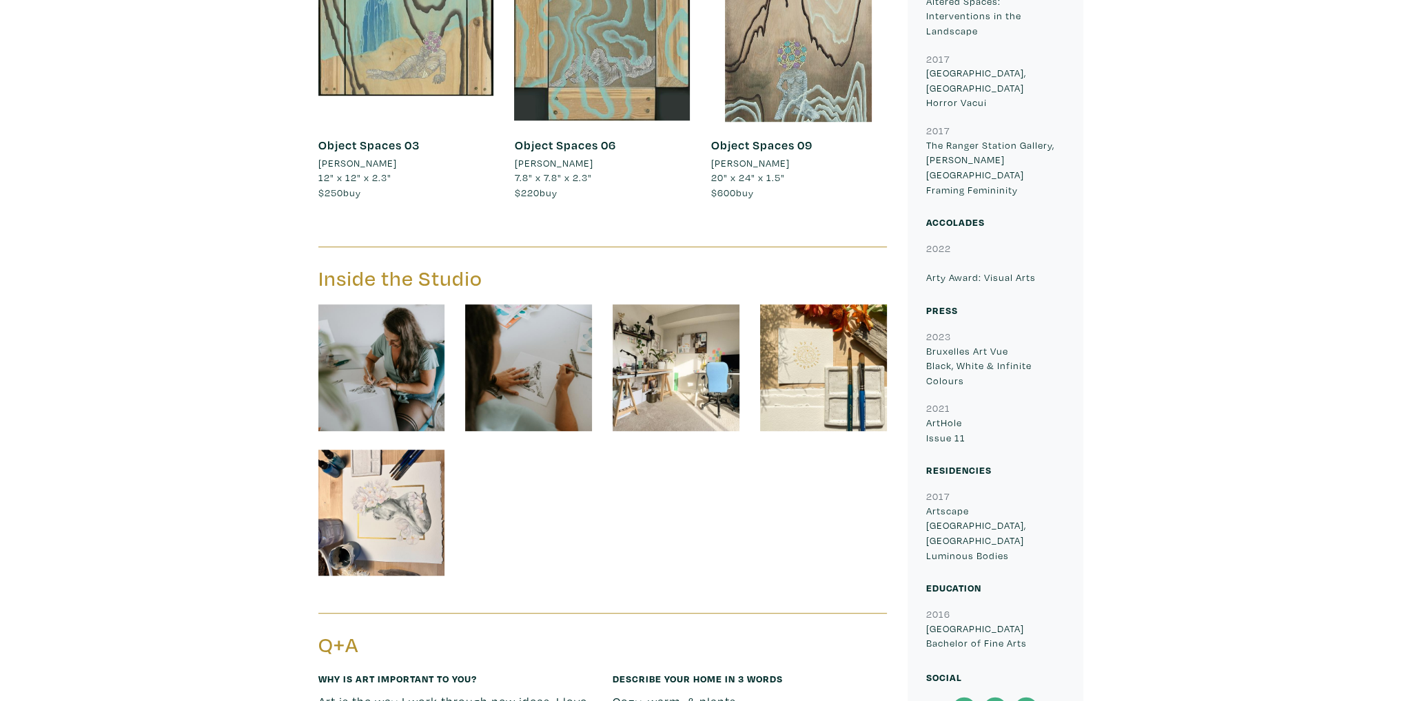
scroll to position [1327, 0]
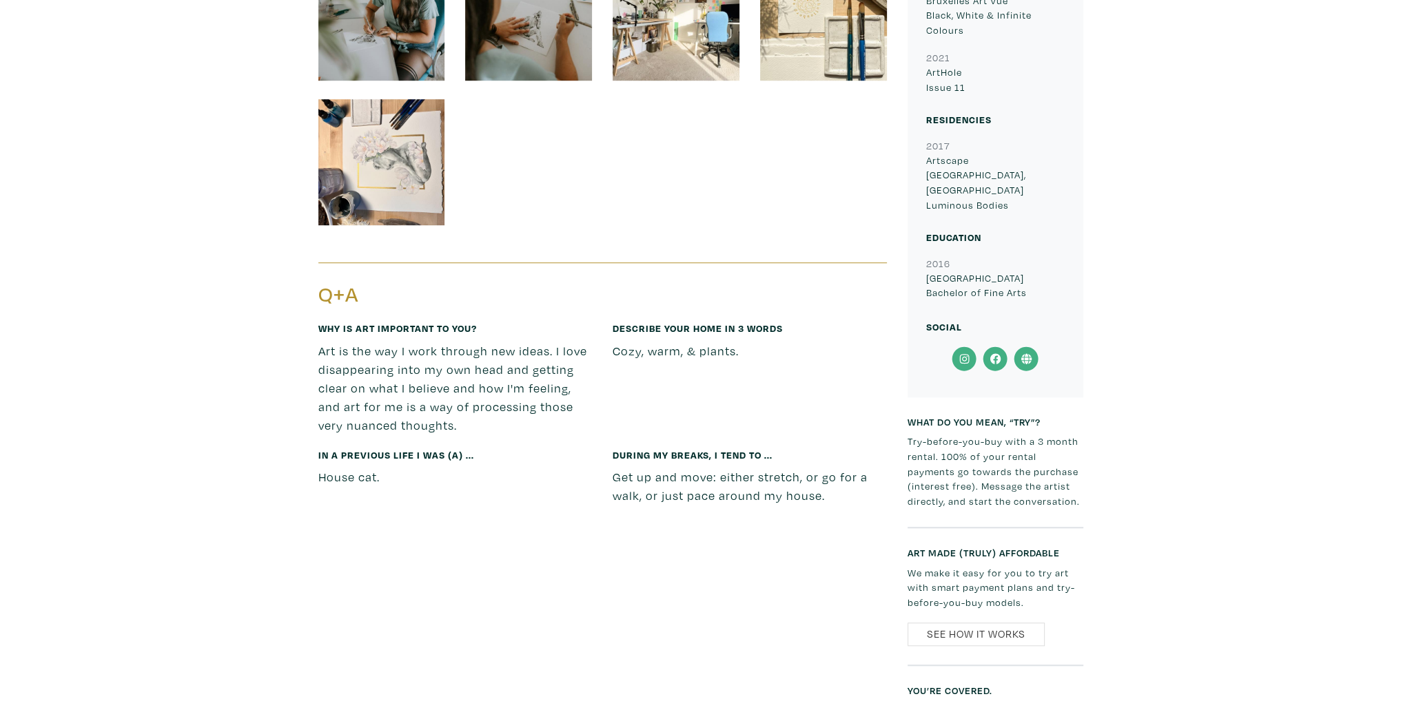
drag, startPoint x: 248, startPoint y: 284, endPoint x: 249, endPoint y: 310, distance: 26.2
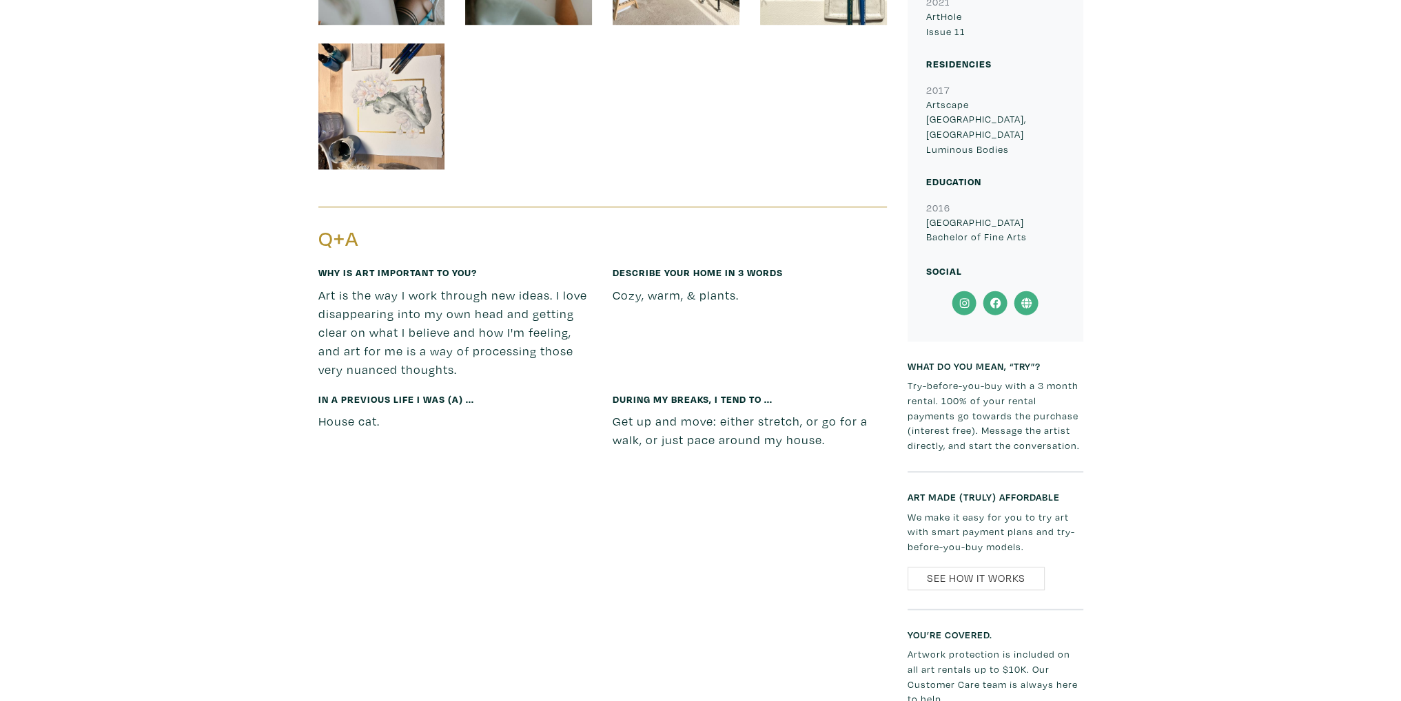
scroll to position [1464, 0]
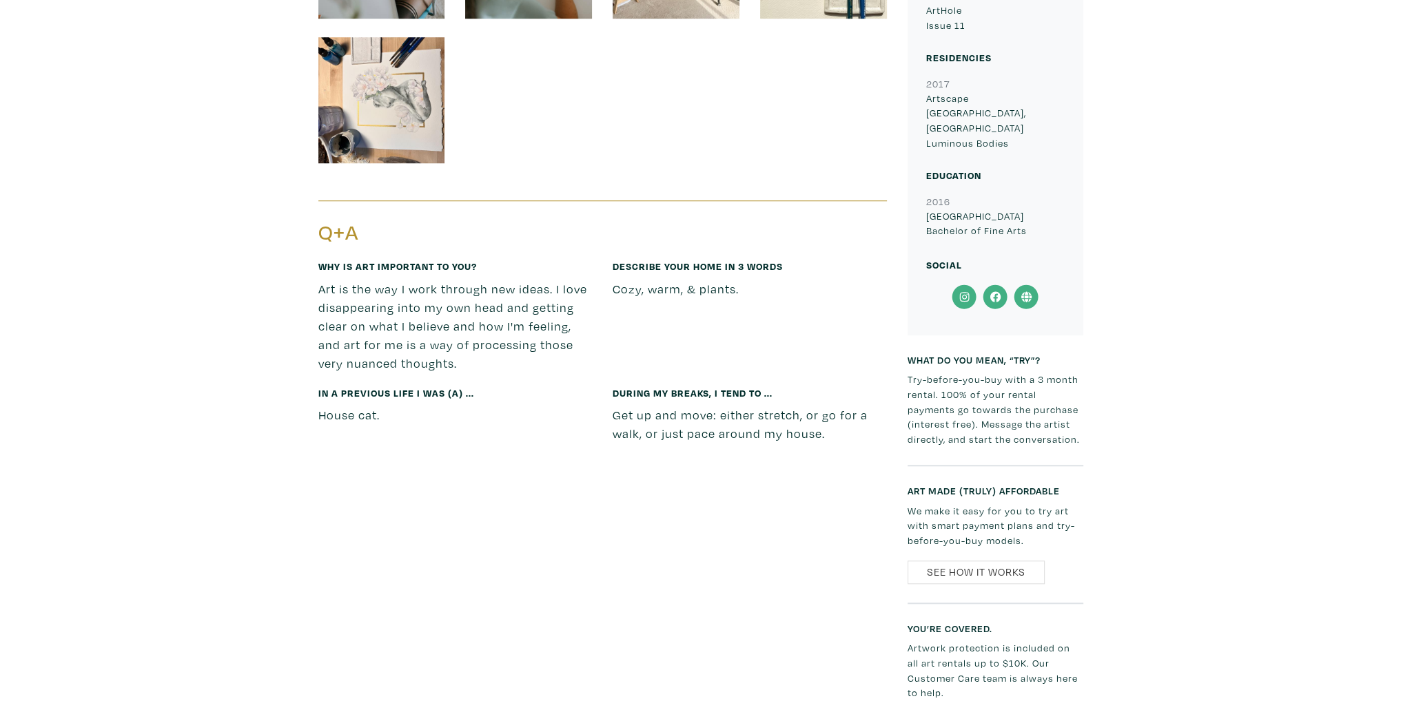
drag, startPoint x: 1160, startPoint y: 371, endPoint x: 1160, endPoint y: 398, distance: 26.9
drag, startPoint x: 1079, startPoint y: 380, endPoint x: 946, endPoint y: 344, distance: 137.7
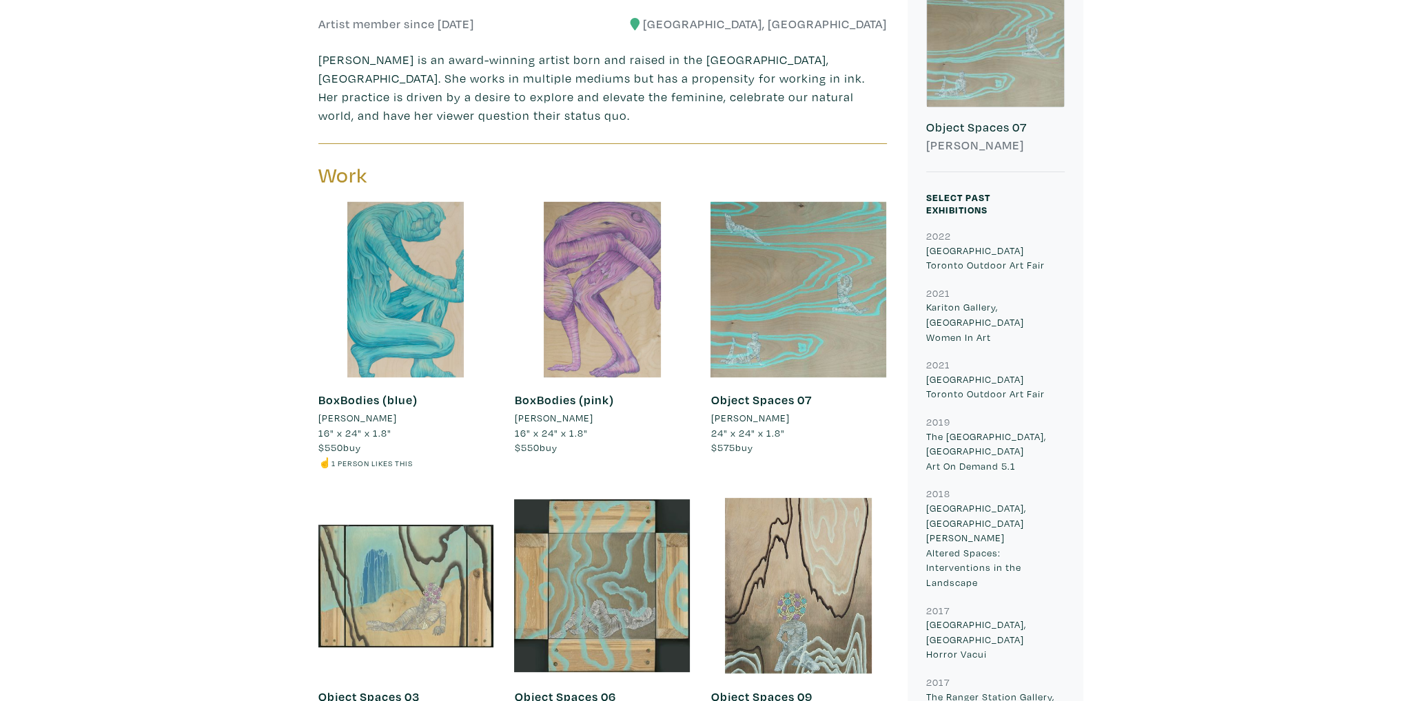
scroll to position [293, 0]
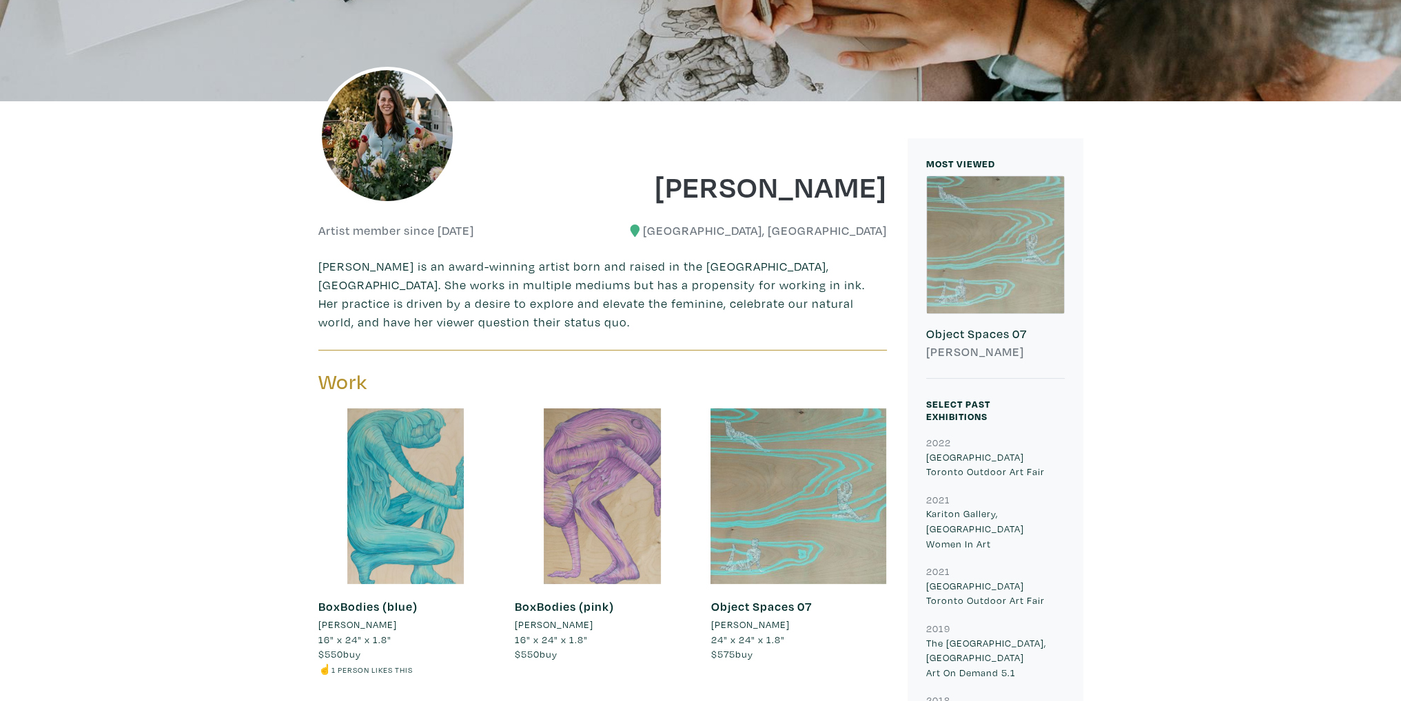
drag, startPoint x: 796, startPoint y: 148, endPoint x: 894, endPoint y: 194, distance: 108.5
click at [894, 194] on div "[PERSON_NAME]" at bounding box center [749, 177] width 295 height 56
